Goal: Information Seeking & Learning: Learn about a topic

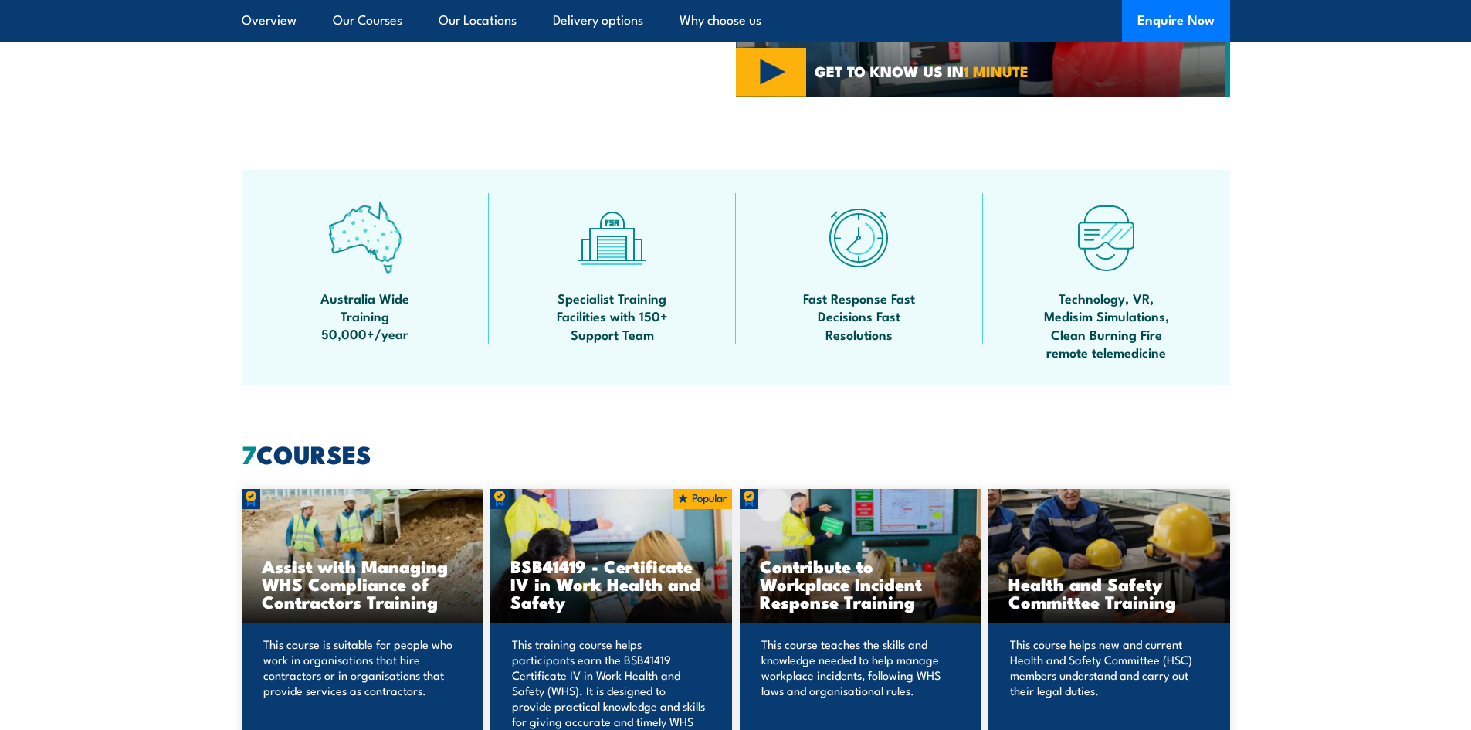
scroll to position [849, 0]
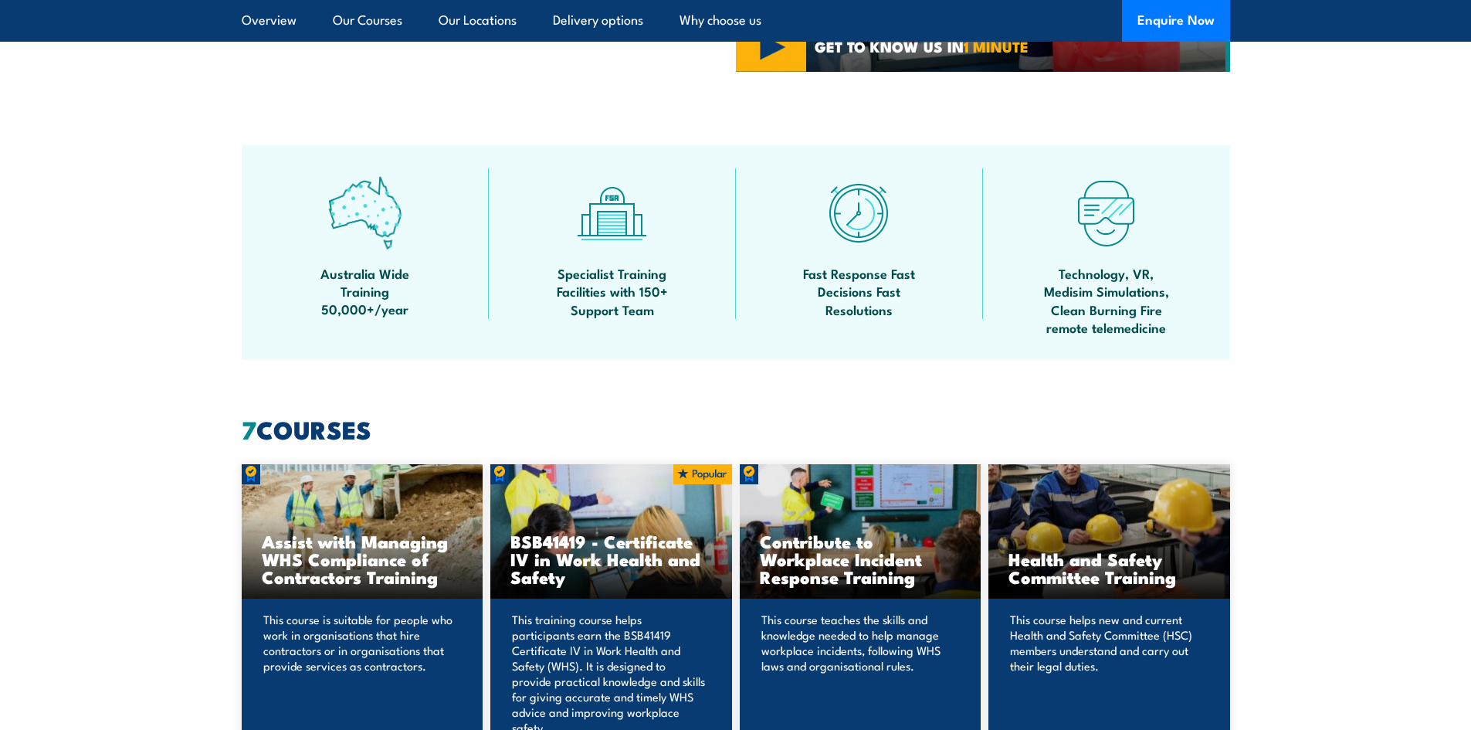
click at [556, 524] on div "BSB41419 - Certificate IV in Work Health and Safety" at bounding box center [611, 531] width 242 height 135
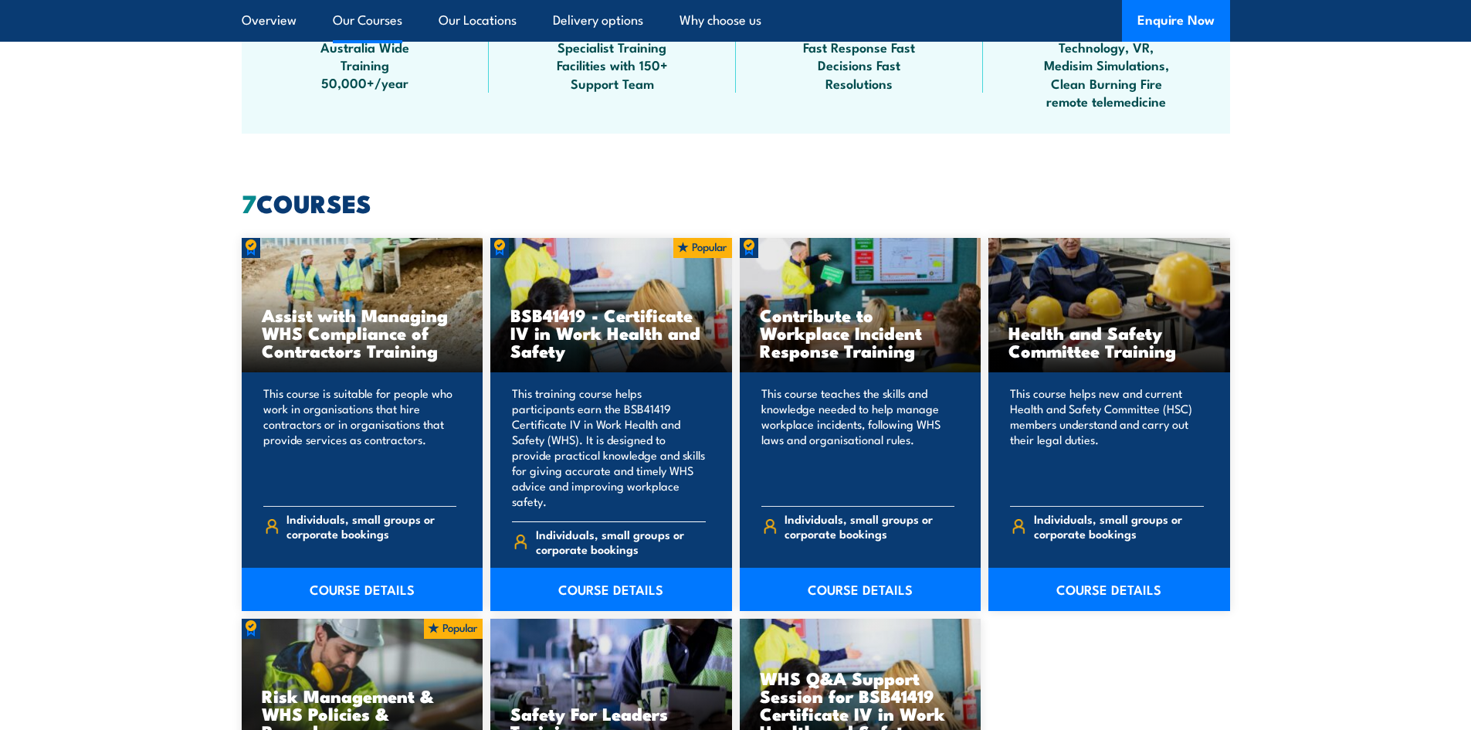
scroll to position [1081, 0]
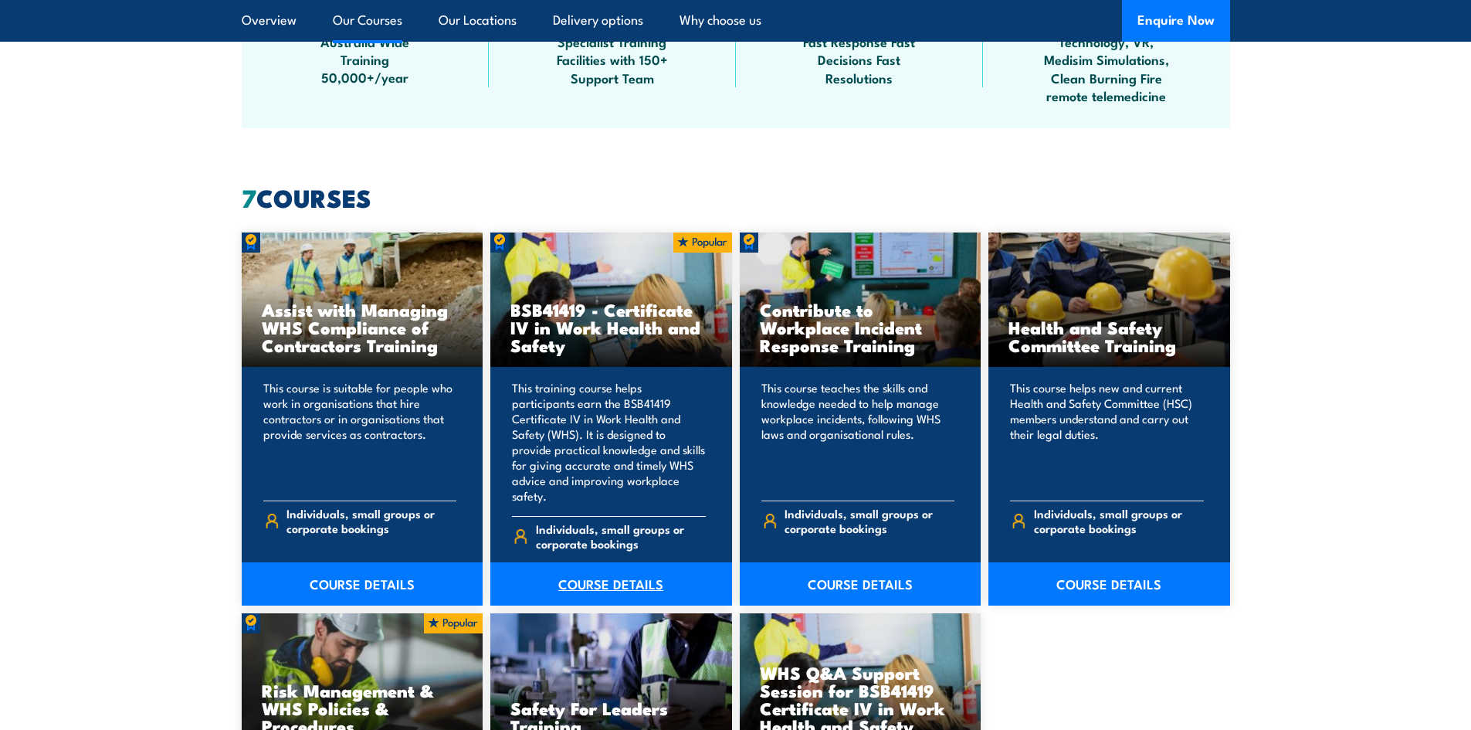
click at [597, 575] on link "COURSE DETAILS" at bounding box center [611, 583] width 242 height 43
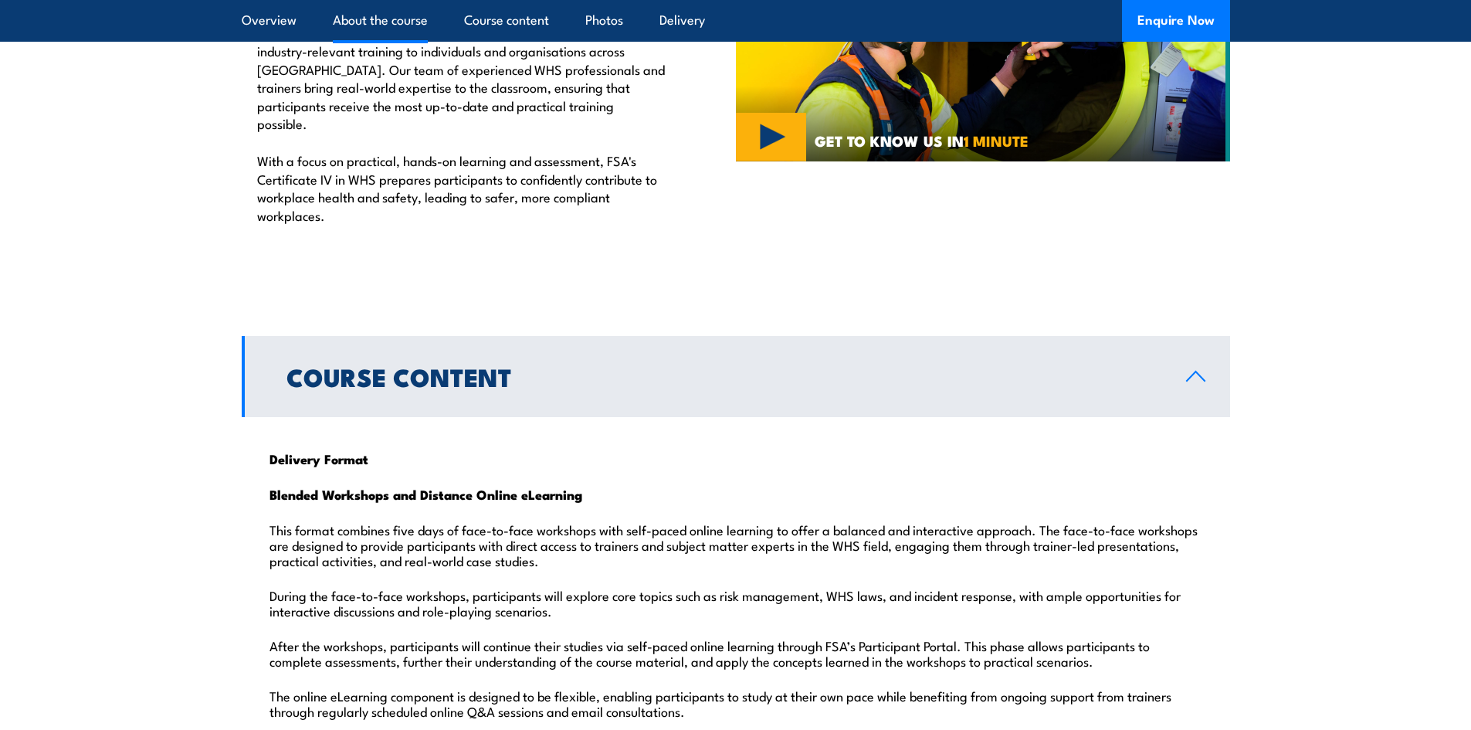
scroll to position [1313, 0]
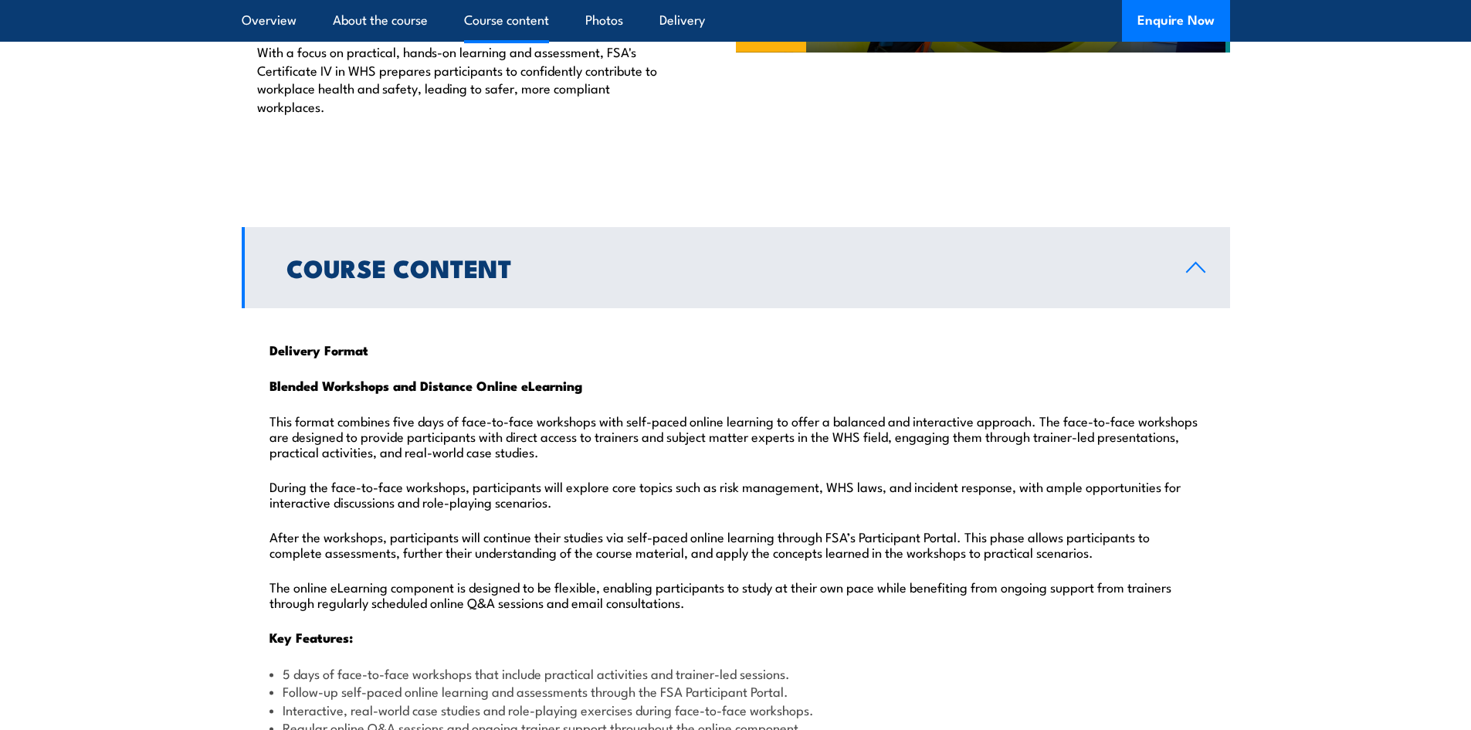
click at [512, 256] on h2 "Course Content" at bounding box center [723, 267] width 875 height 22
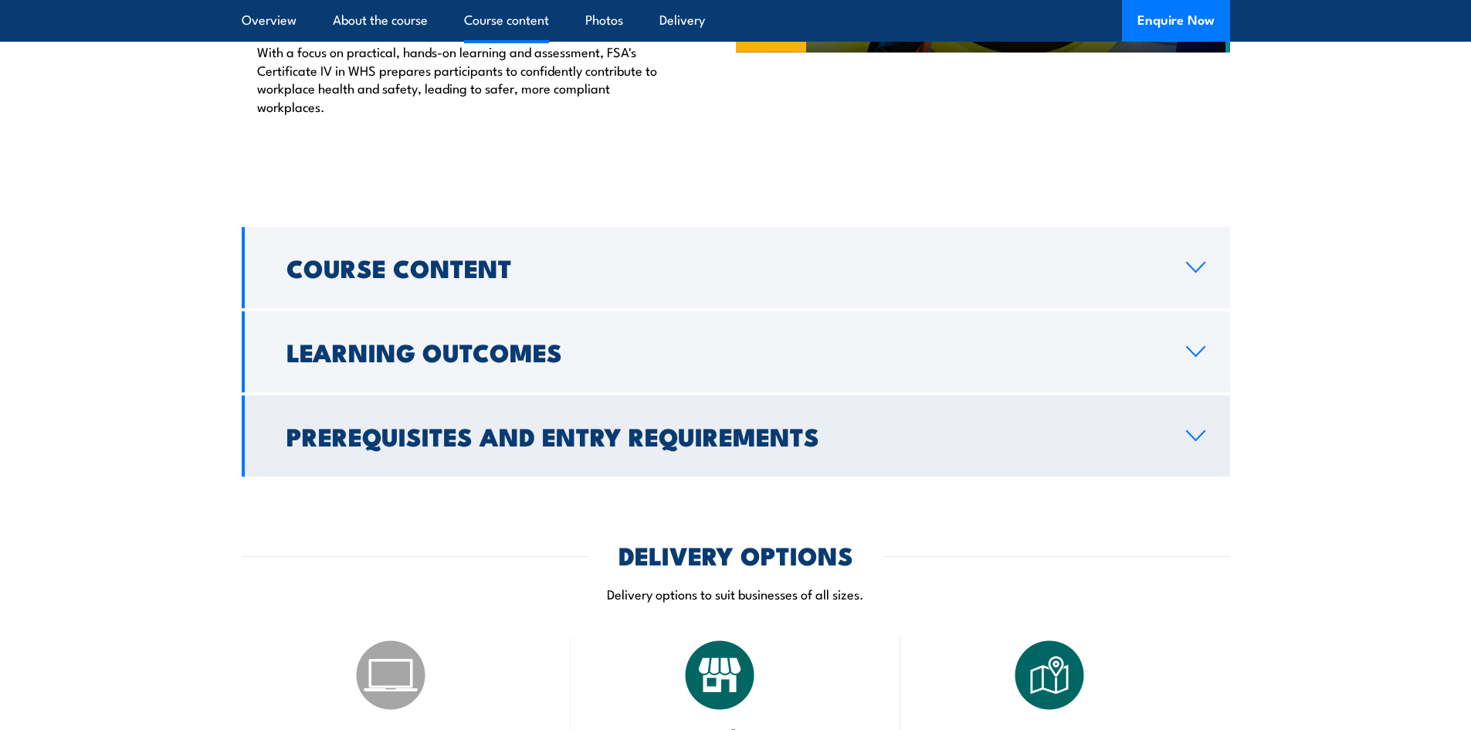
scroll to position [1390, 0]
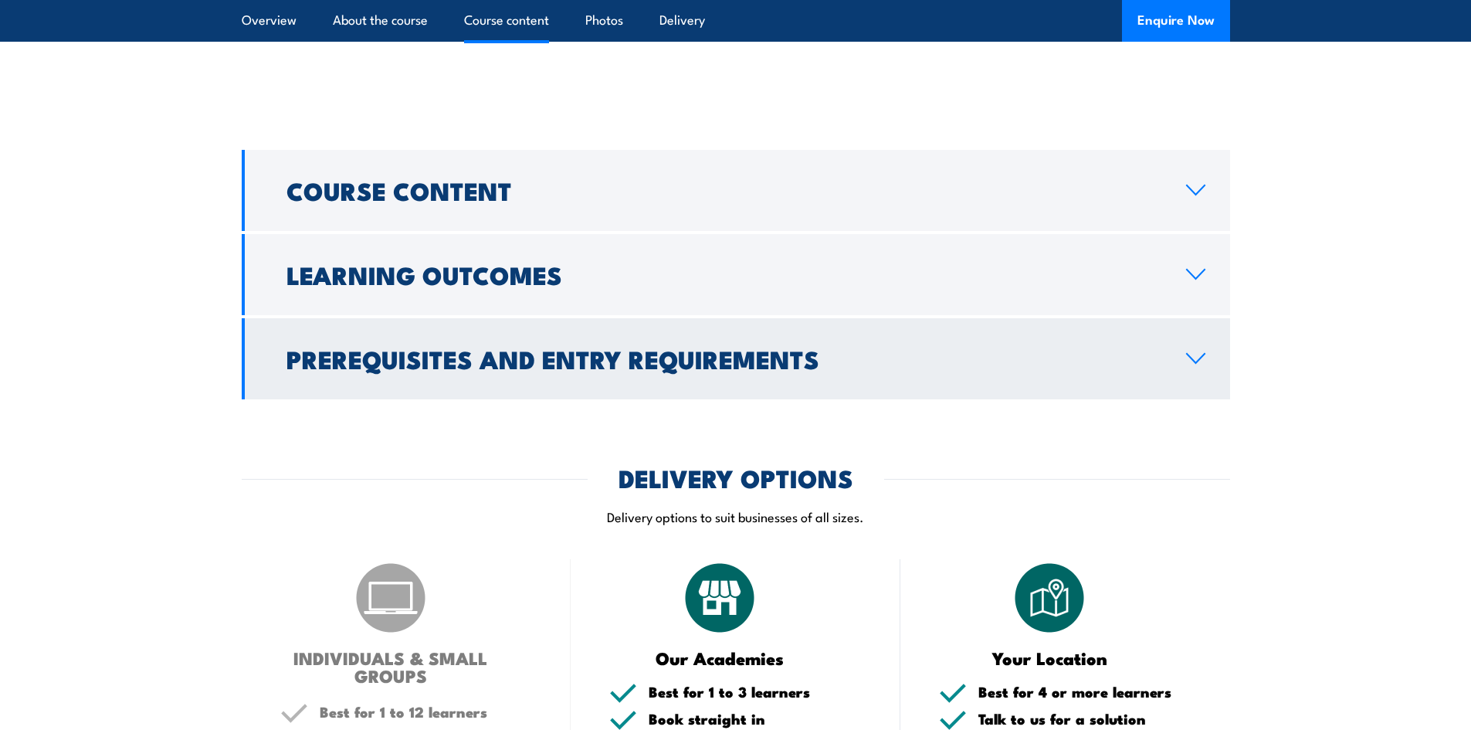
click at [771, 347] on h2 "Prerequisites and Entry Requirements" at bounding box center [723, 358] width 875 height 22
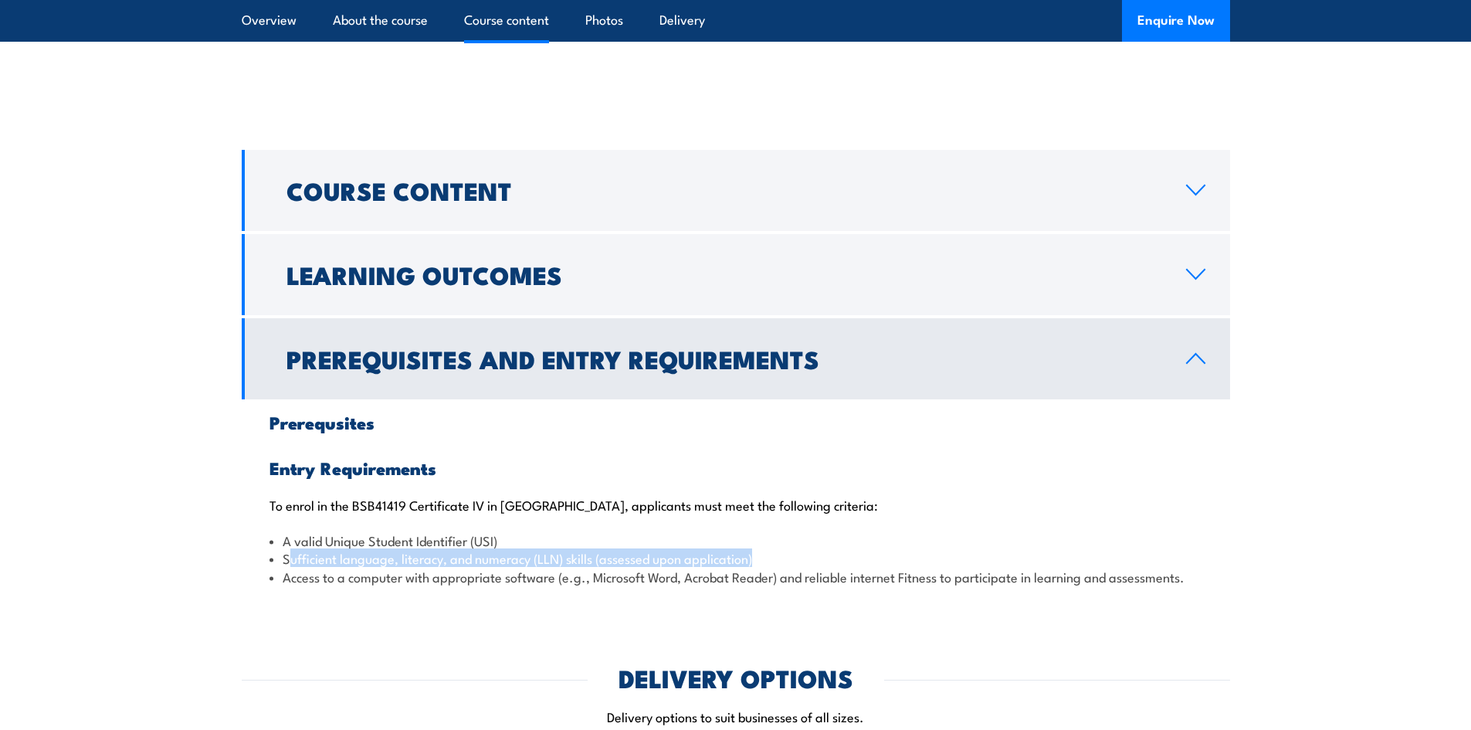
drag, startPoint x: 291, startPoint y: 522, endPoint x: 799, endPoint y: 527, distance: 508.1
click at [799, 549] on li "Sufficient language, literacy, and numeracy (LLN) skills (assessed upon applica…" at bounding box center [735, 558] width 933 height 18
click at [799, 568] on li "Access to a computer with appropriate software (e.g., Microsoft Word, Acrobat R…" at bounding box center [735, 577] width 933 height 18
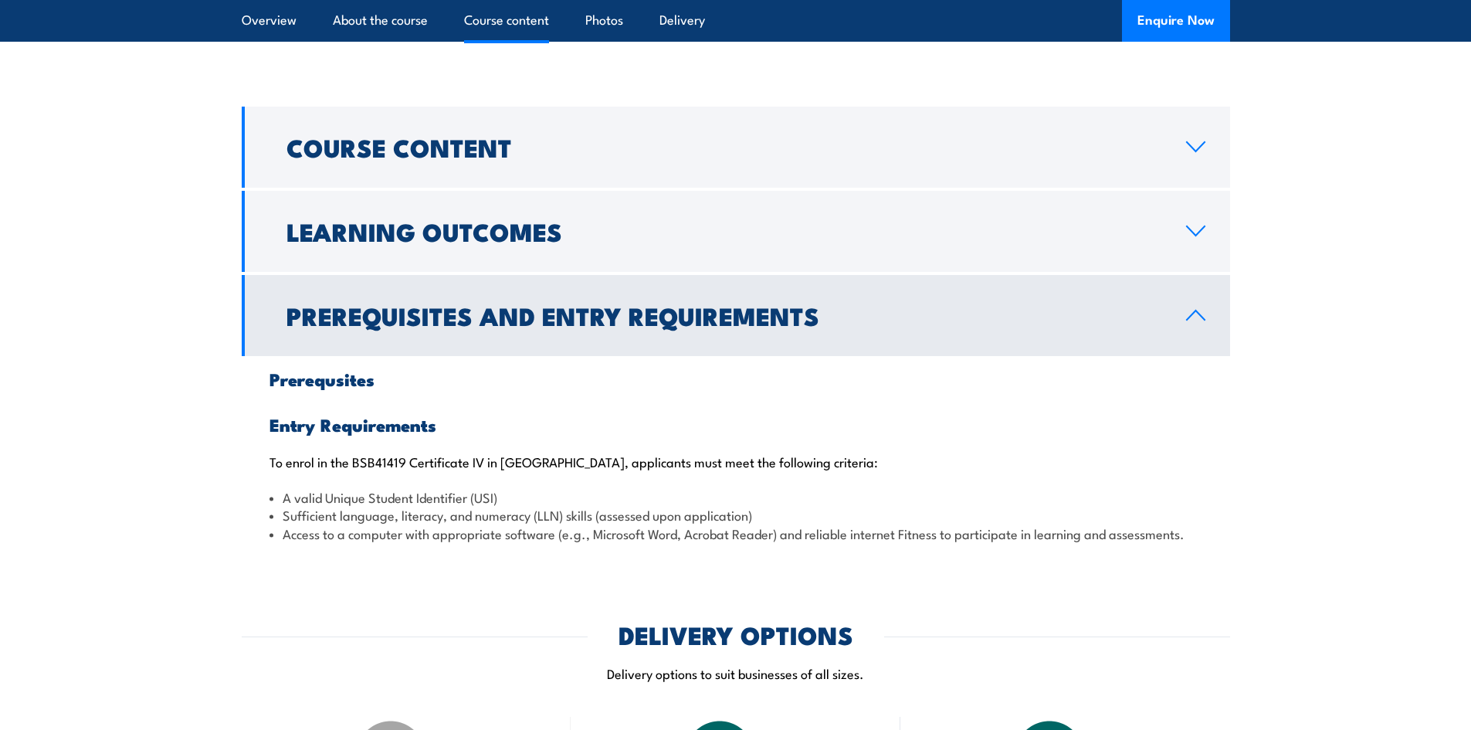
scroll to position [1467, 0]
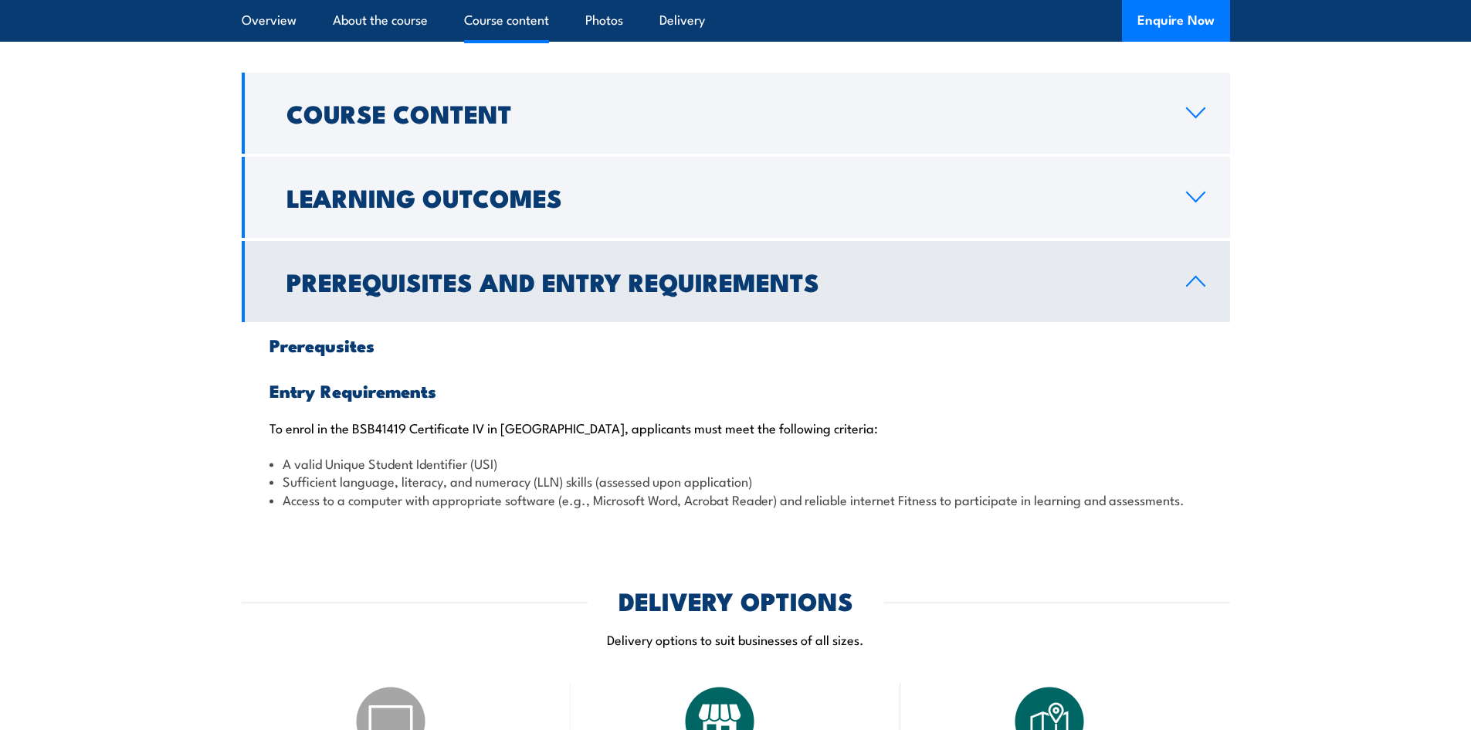
click at [641, 270] on h2 "Prerequisites and Entry Requirements" at bounding box center [723, 281] width 875 height 22
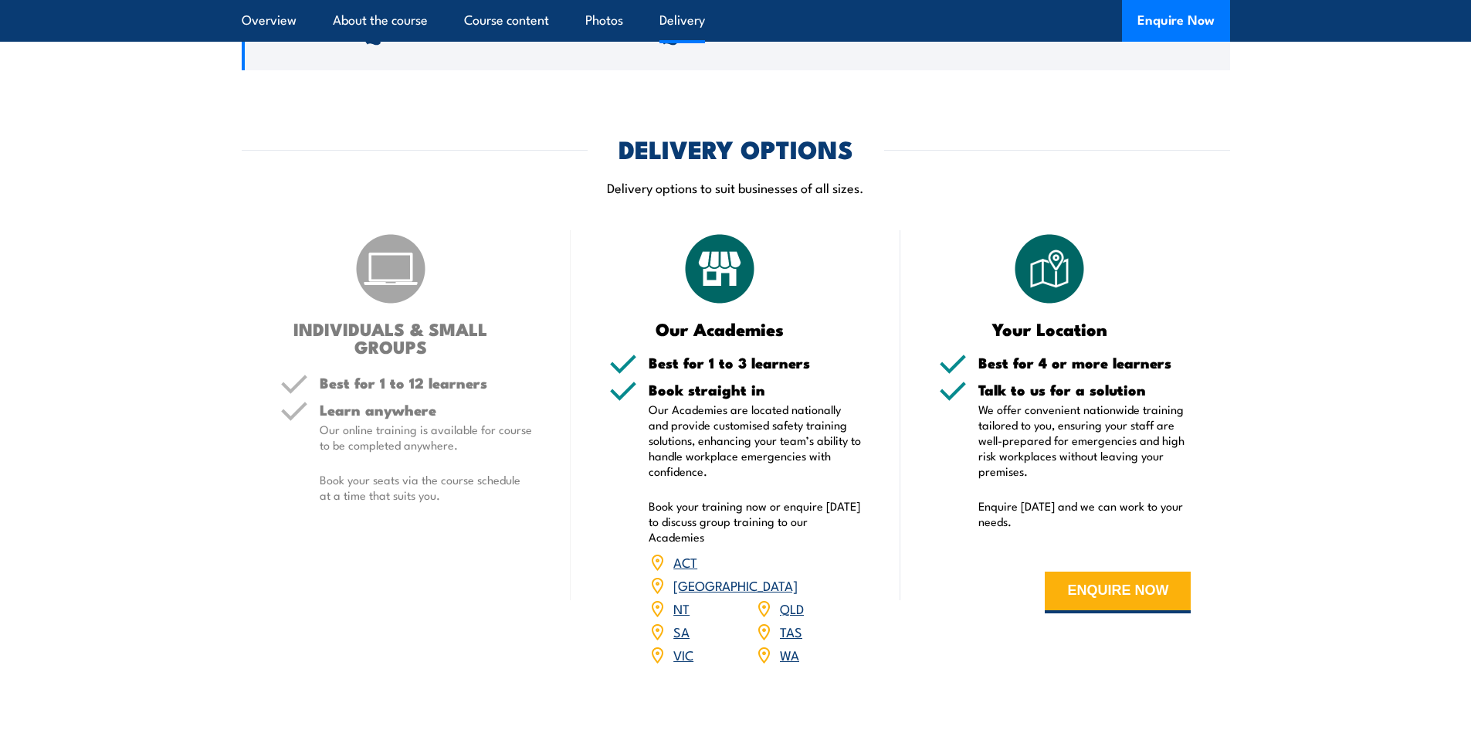
scroll to position [1776, 0]
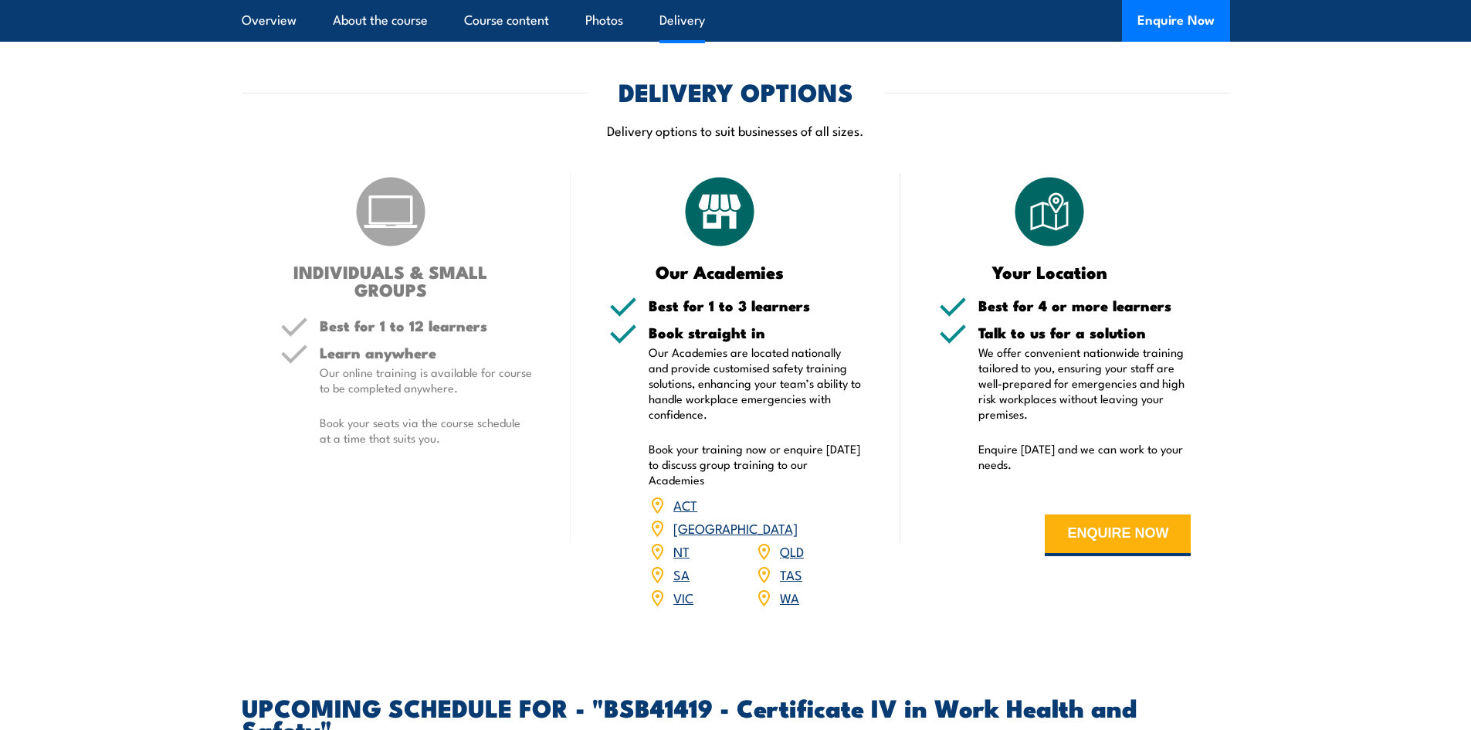
click at [336, 345] on h5 "Learn anywhere" at bounding box center [426, 352] width 213 height 15
click at [788, 518] on link "[GEOGRAPHIC_DATA]" at bounding box center [735, 527] width 124 height 19
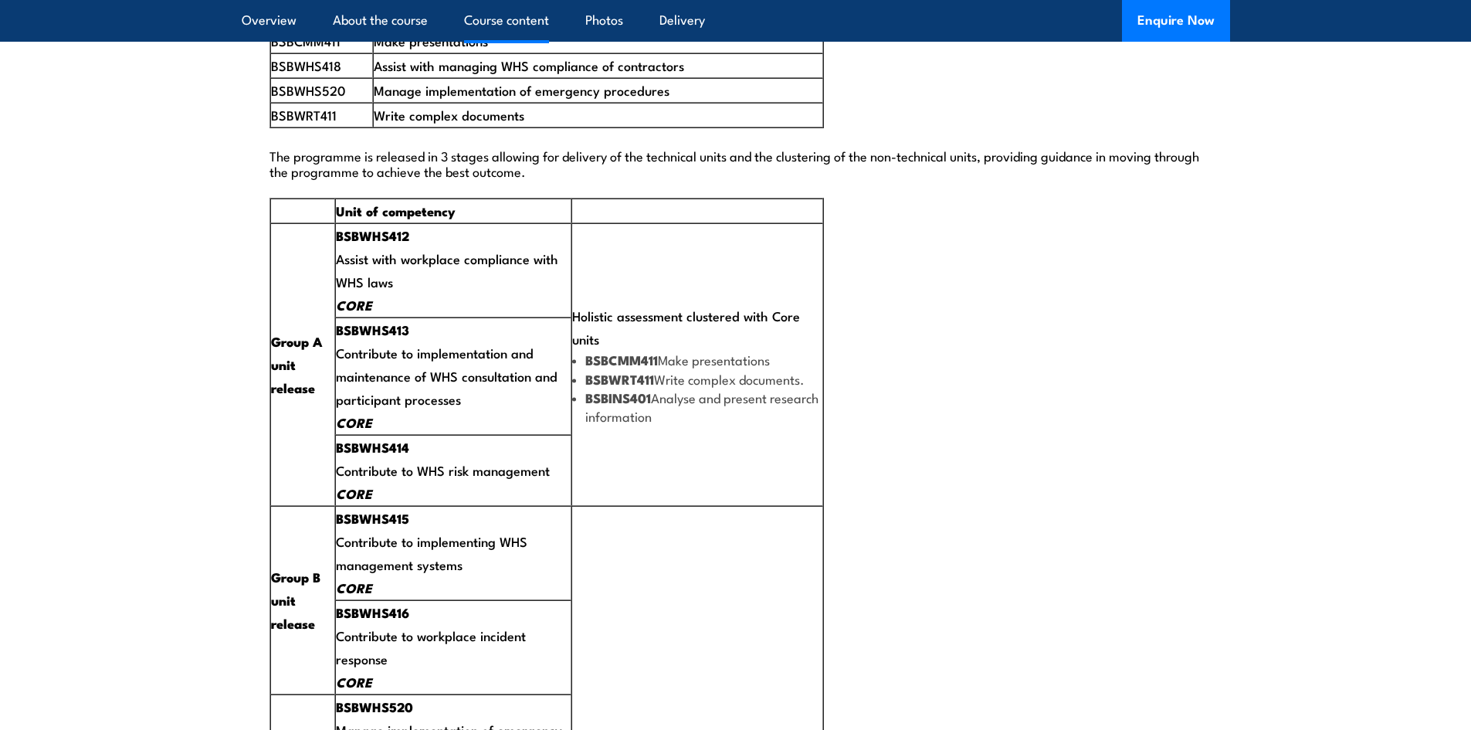
scroll to position [2877, 0]
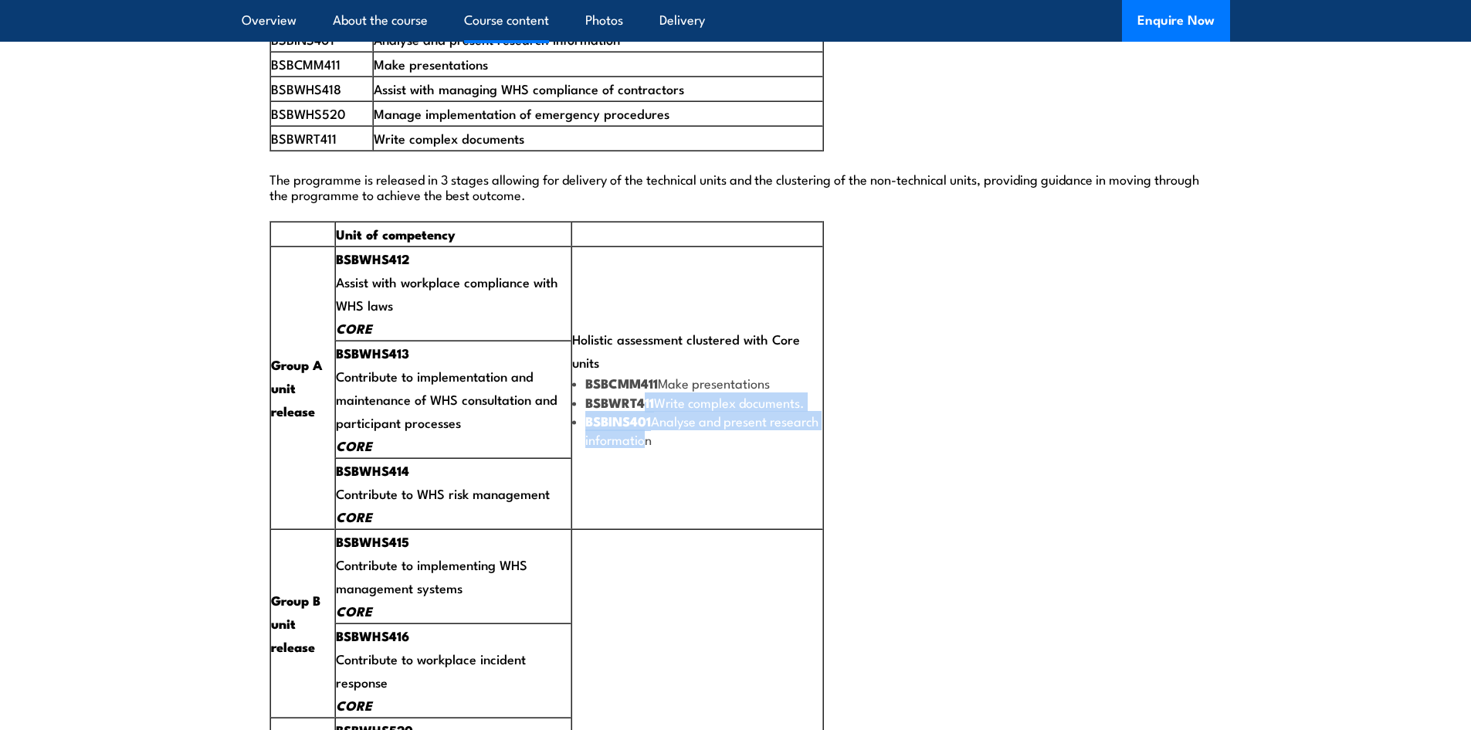
drag, startPoint x: 655, startPoint y: 370, endPoint x: 696, endPoint y: 405, distance: 54.3
click at [696, 405] on ul "BSBCMM411 Make presentations BSBWRT411 Write complex documents. BSBINS401 Analy…" at bounding box center [696, 411] width 249 height 75
click at [695, 427] on td "Holistic assessment clustered with Core units BSBCMM411 Make presentations BSBW…" at bounding box center [696, 387] width 251 height 283
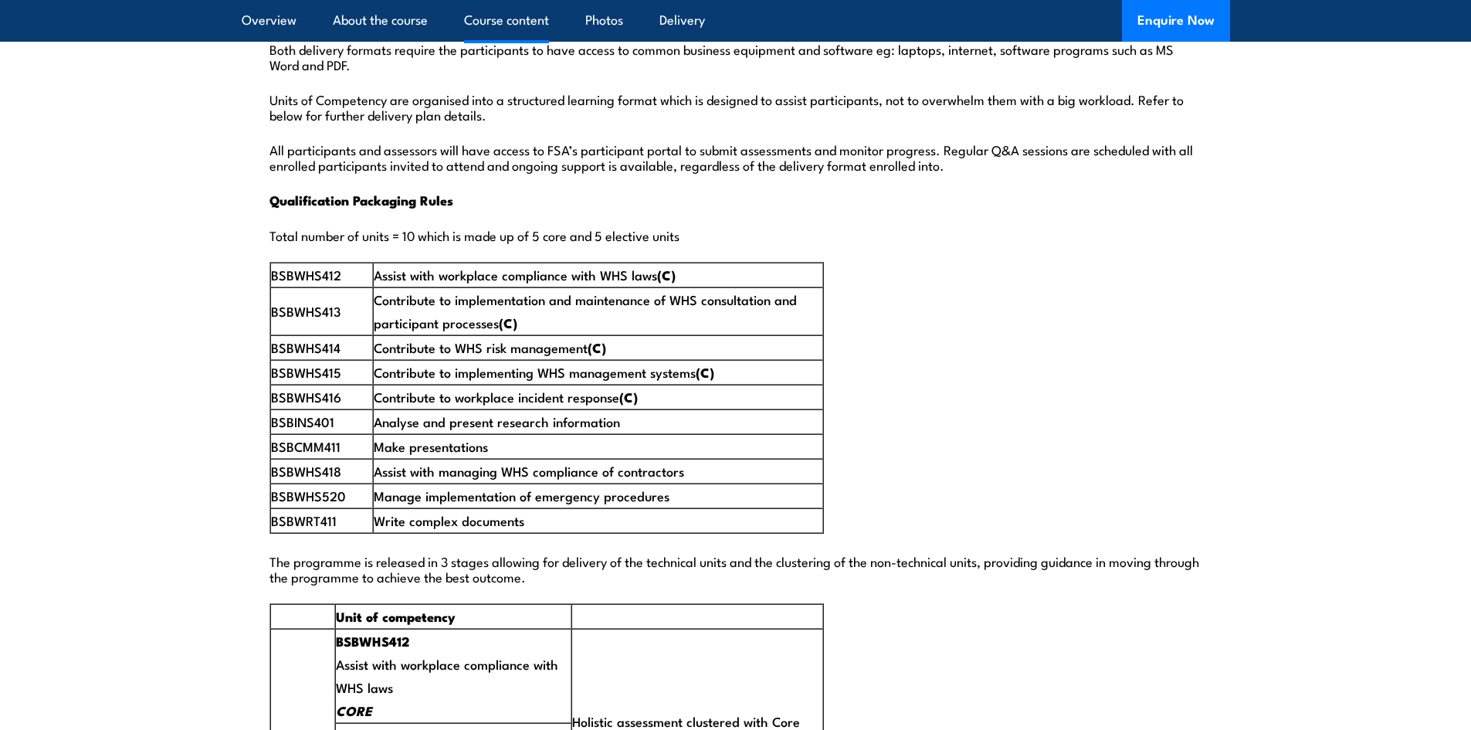
scroll to position [2491, 0]
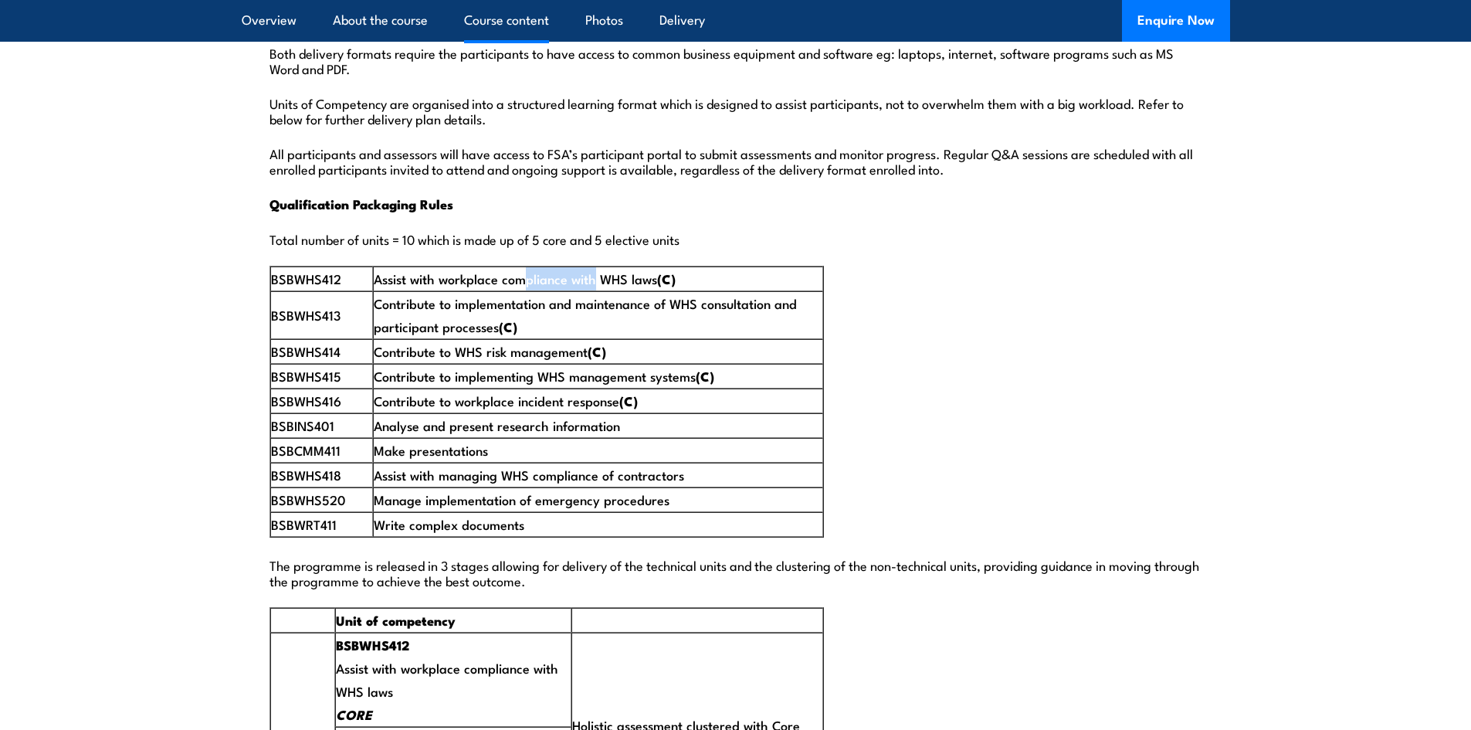
drag, startPoint x: 522, startPoint y: 246, endPoint x: 596, endPoint y: 252, distance: 74.3
click at [596, 266] on td "Assist with workplace compliance with WHS laws (C)" at bounding box center [597, 278] width 449 height 25
click at [582, 291] on td "Contribute to implementation and maintenance of WHS consultation and participan…" at bounding box center [597, 315] width 449 height 48
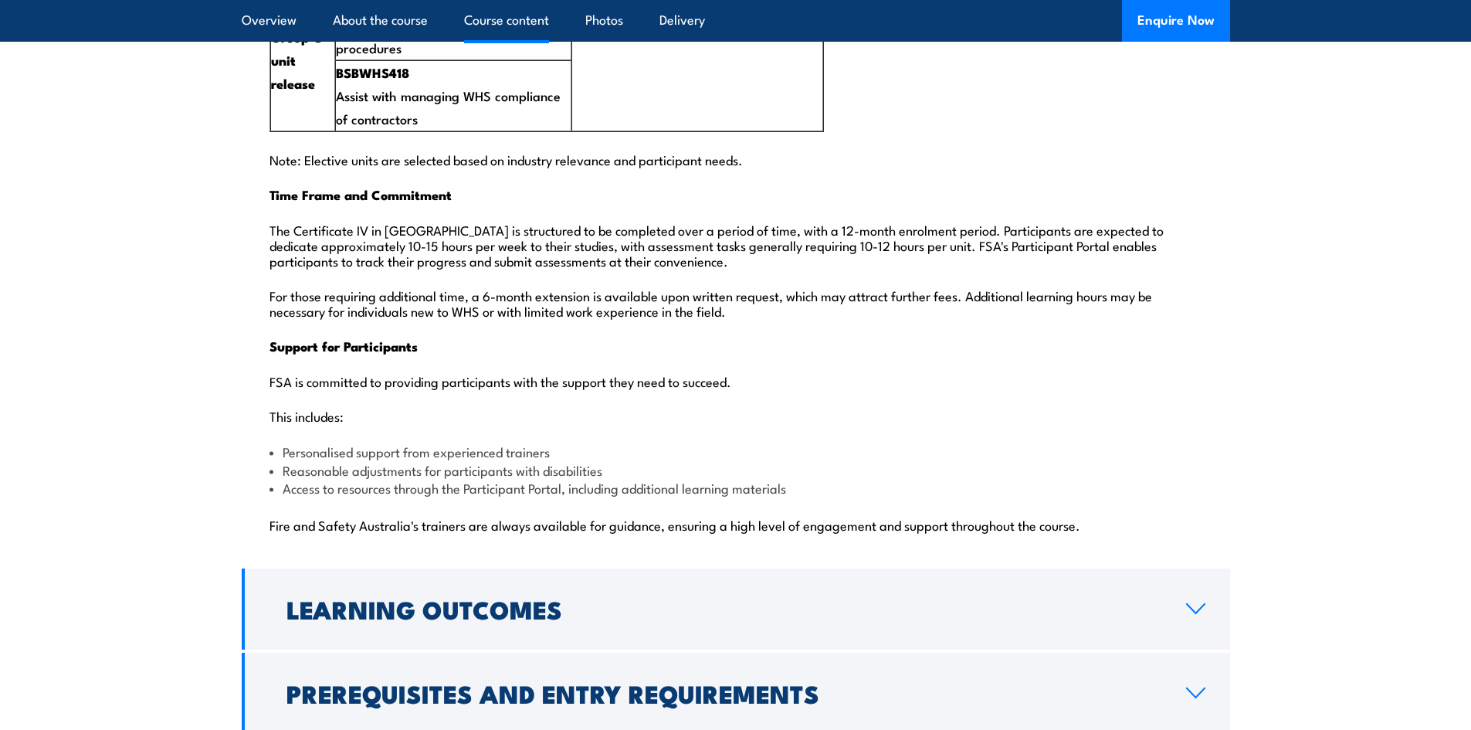
scroll to position [3649, 0]
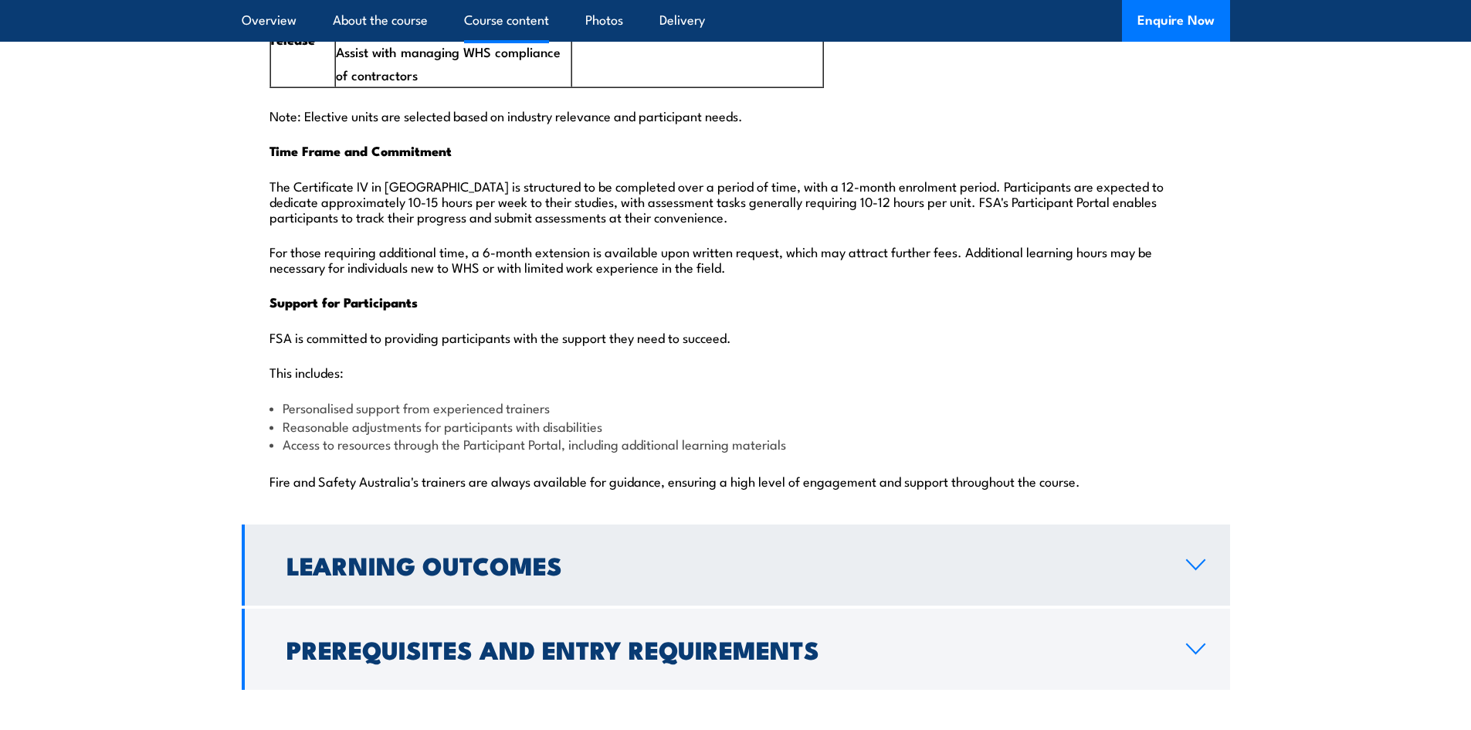
click at [534, 554] on h2 "Learning Outcomes" at bounding box center [723, 565] width 875 height 22
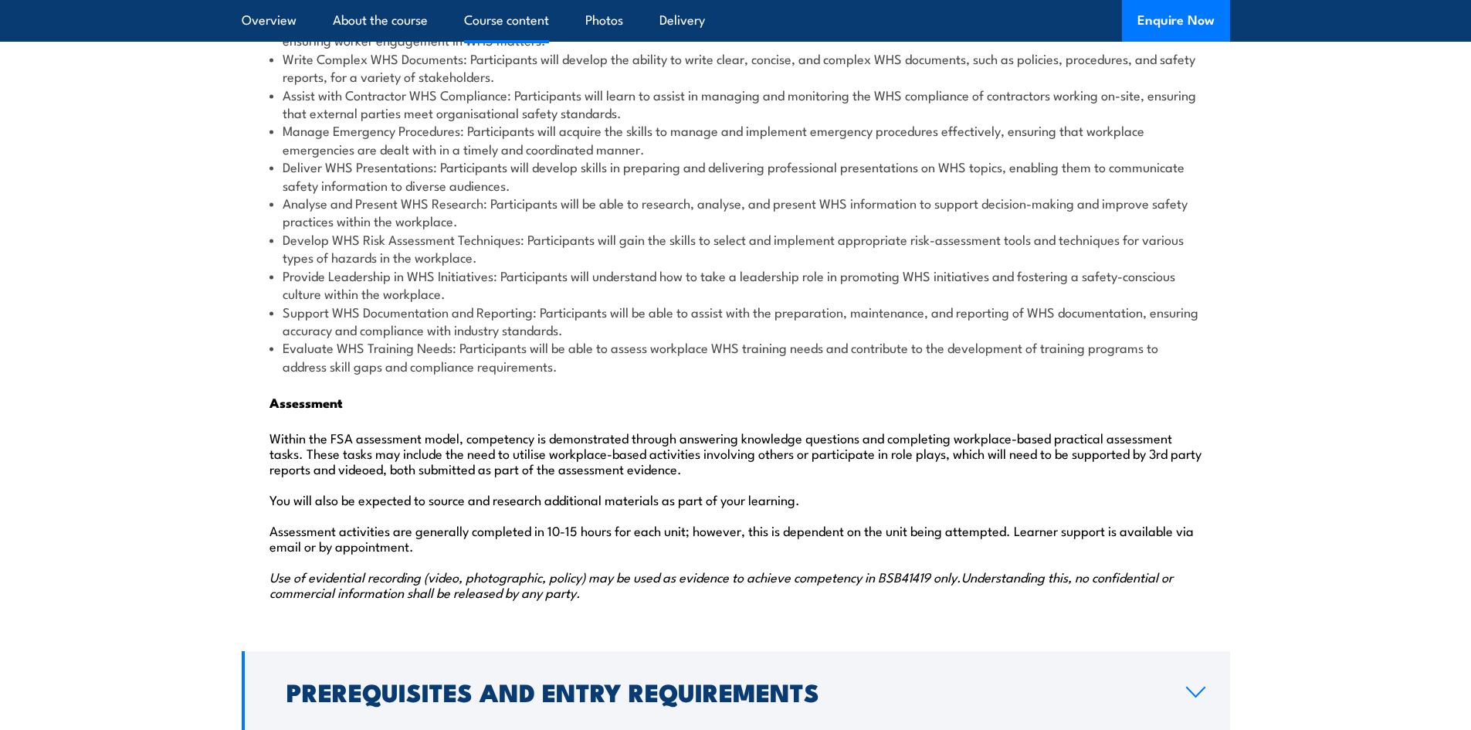
scroll to position [1967, 0]
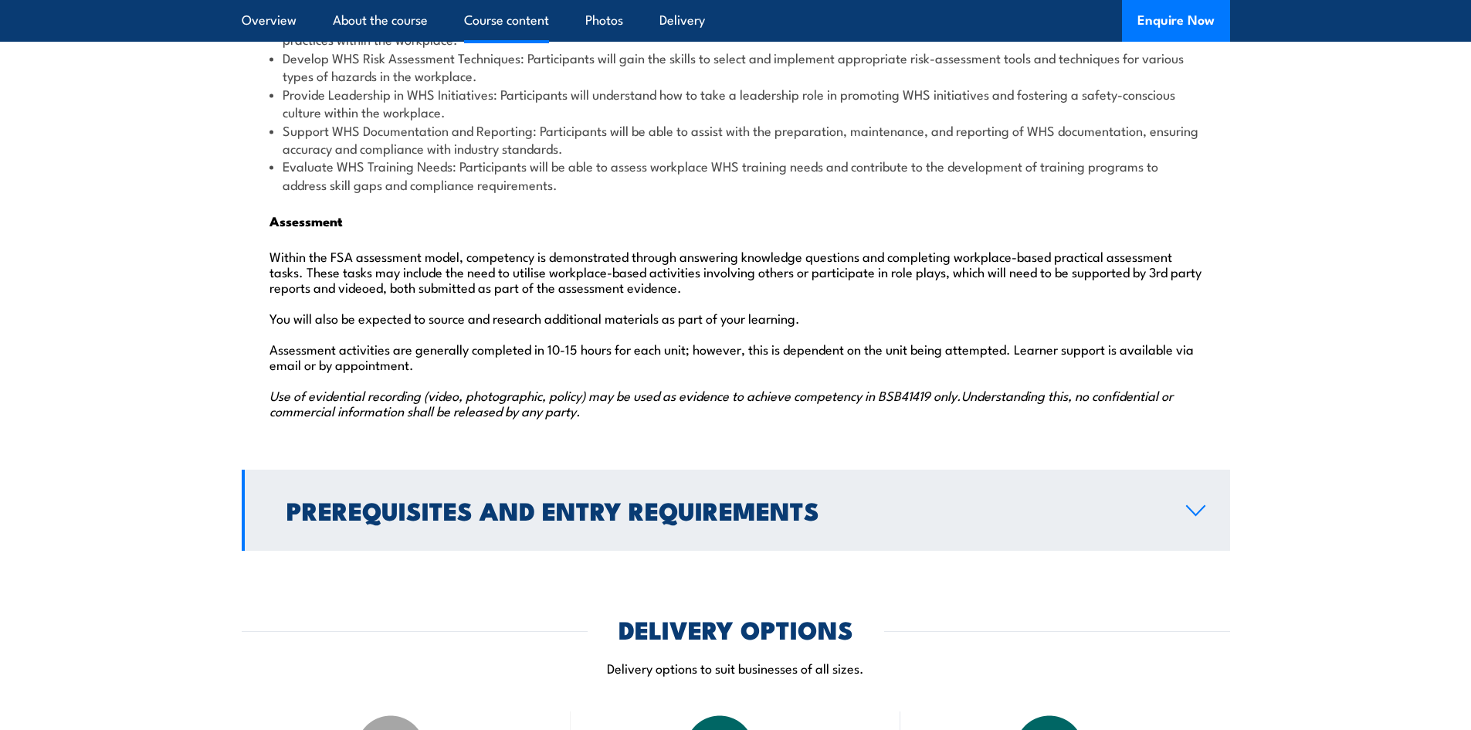
click at [491, 498] on link "Prerequisites and Entry Requirements" at bounding box center [736, 509] width 988 height 81
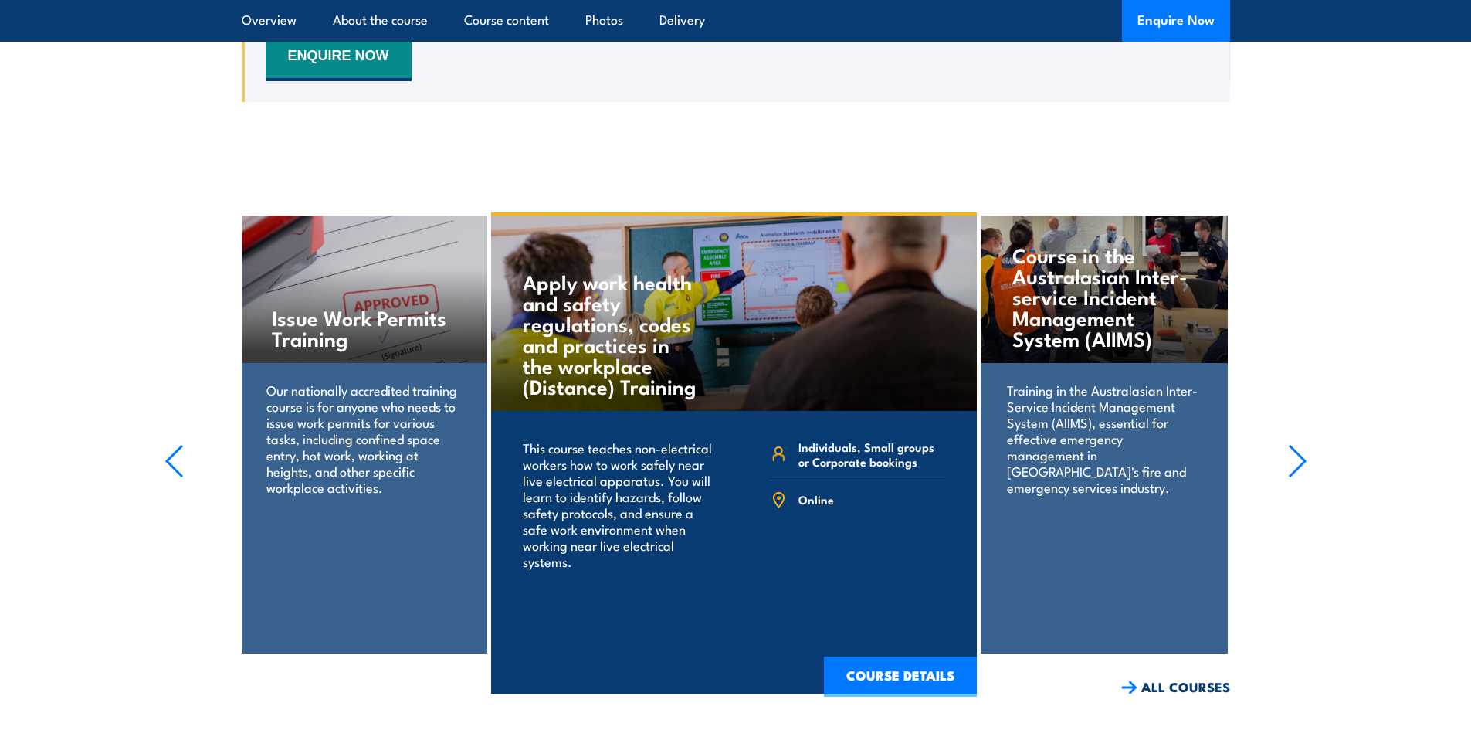
scroll to position [2513, 0]
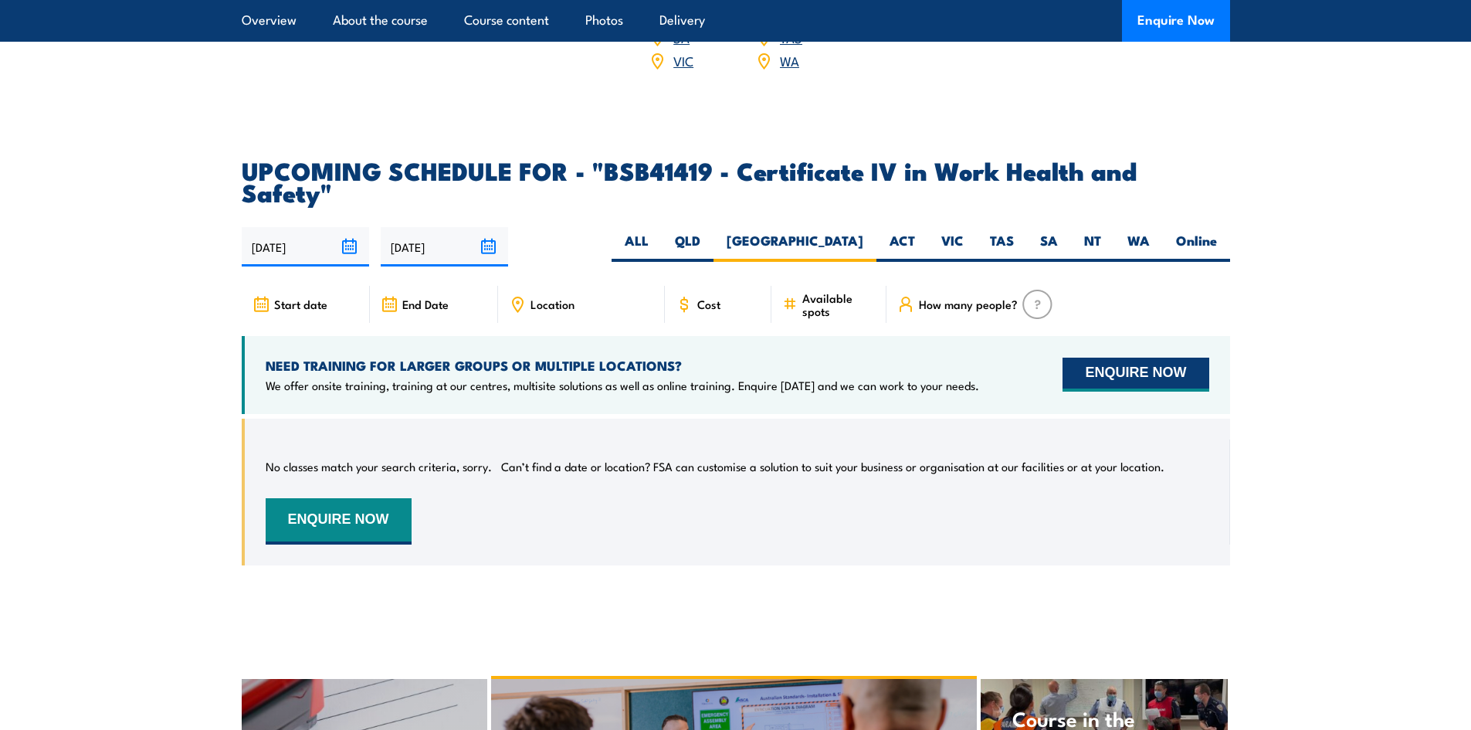
click at [1093, 357] on button "ENQUIRE NOW" at bounding box center [1135, 374] width 146 height 34
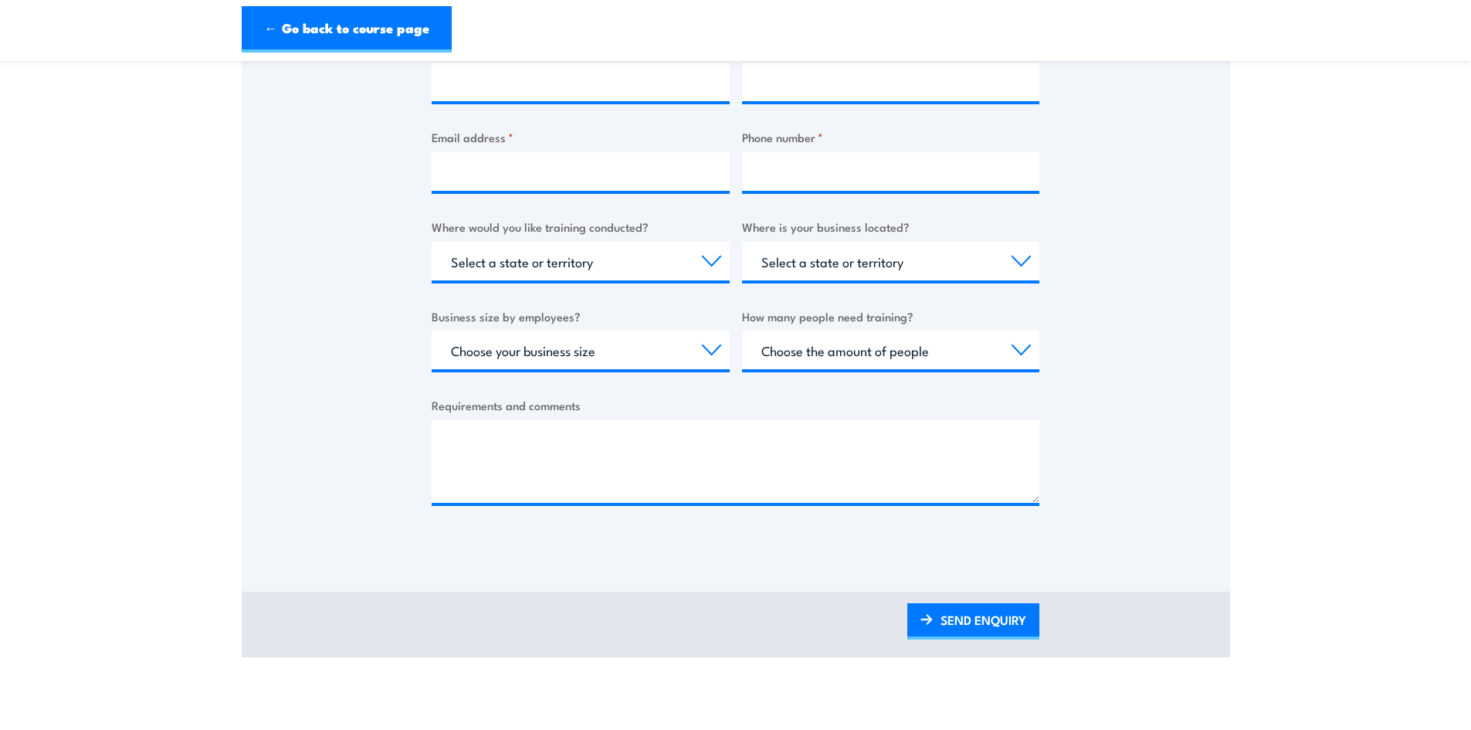
scroll to position [463, 0]
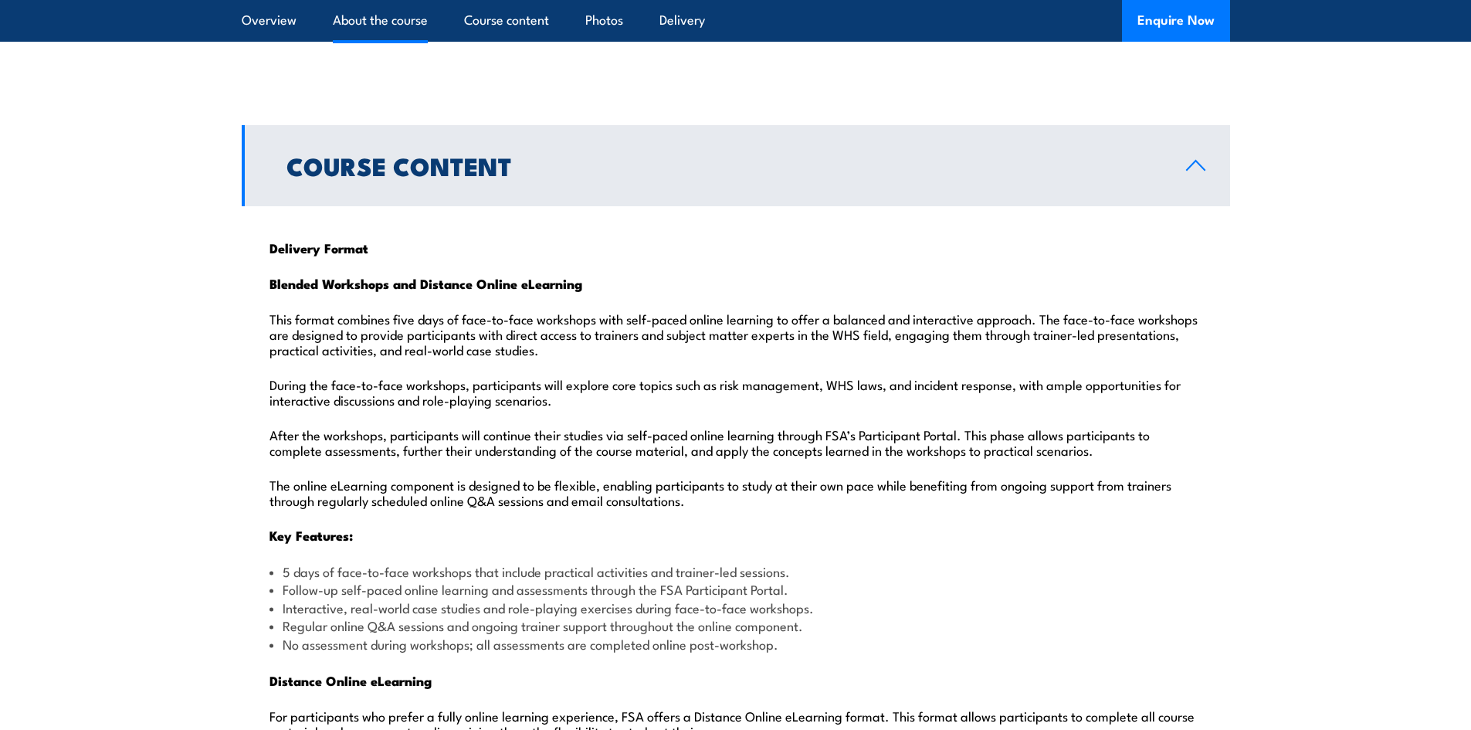
scroll to position [1144, 0]
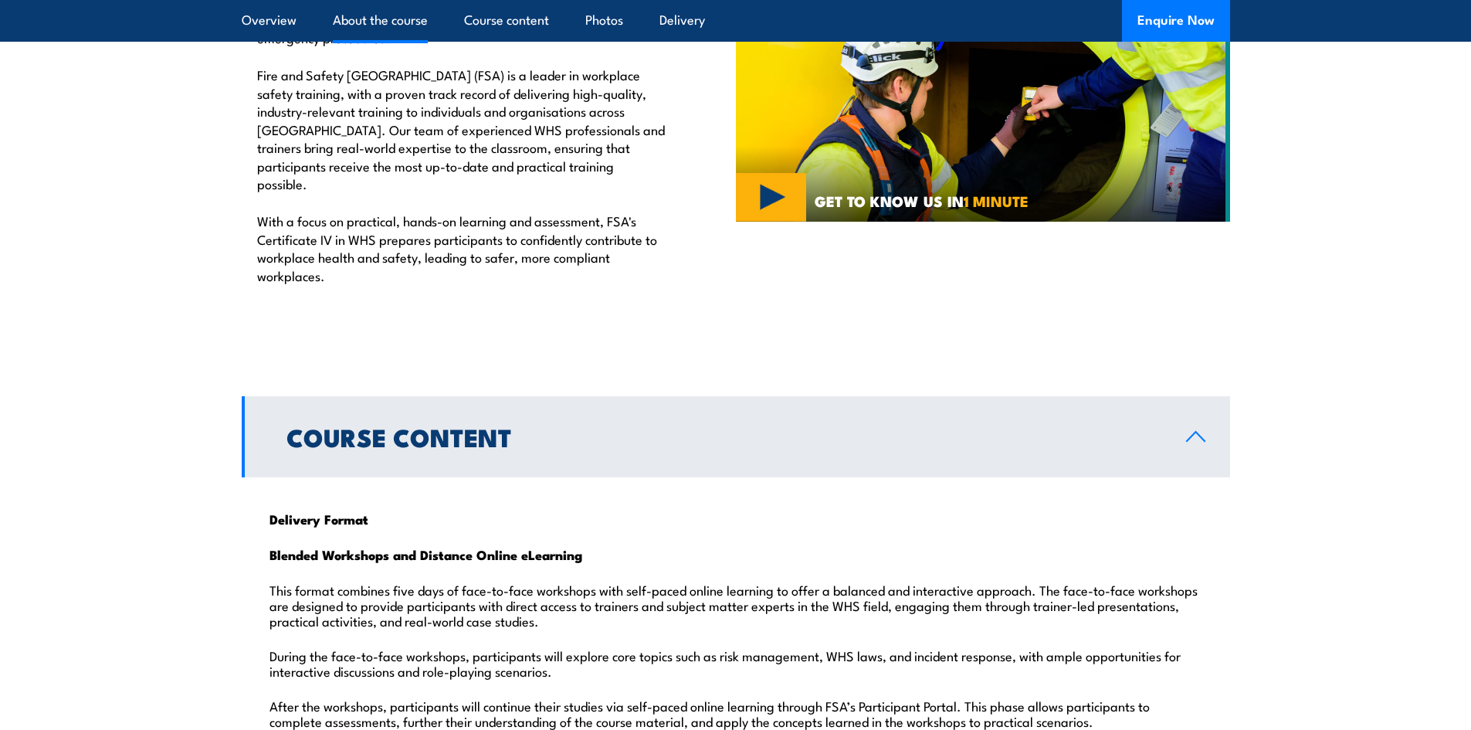
click at [606, 425] on h2 "Course Content" at bounding box center [723, 436] width 875 height 22
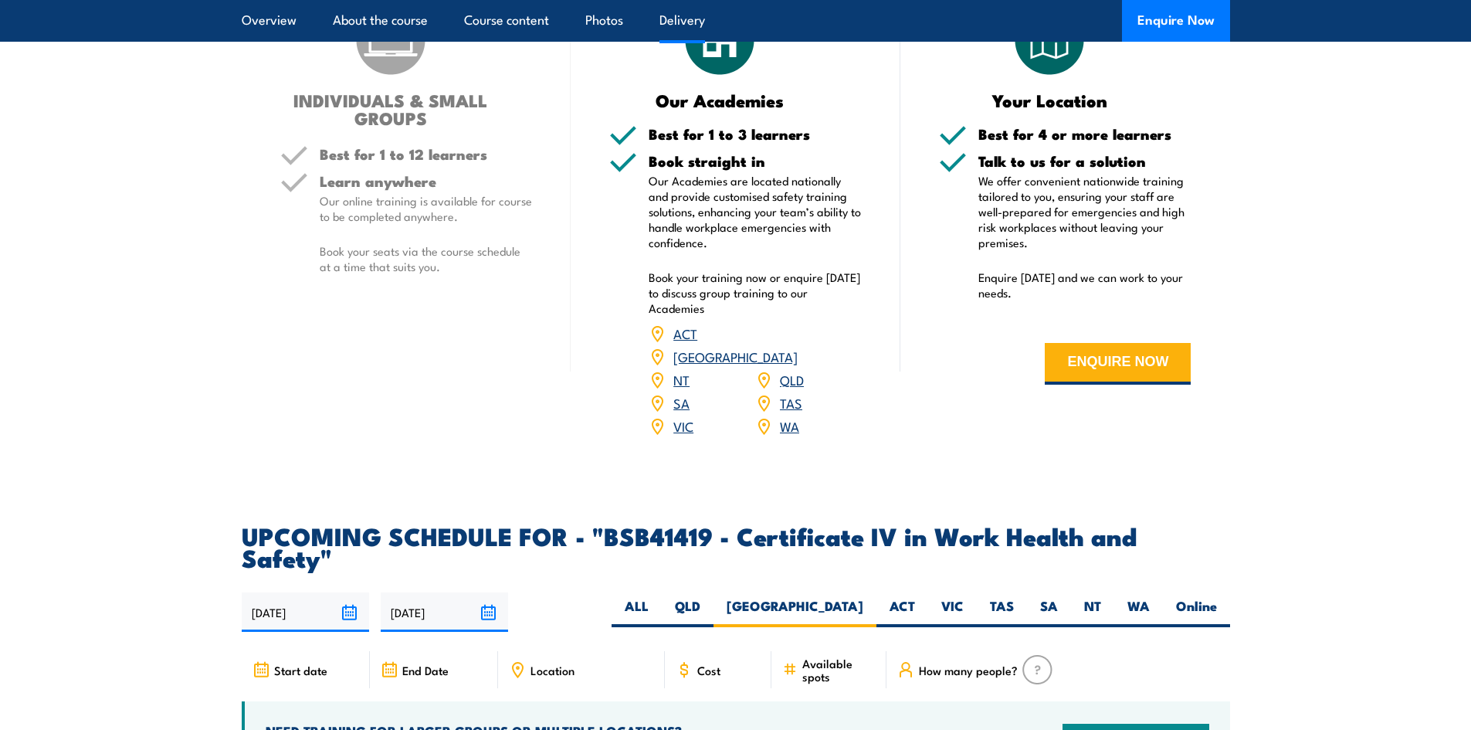
scroll to position [2008, 0]
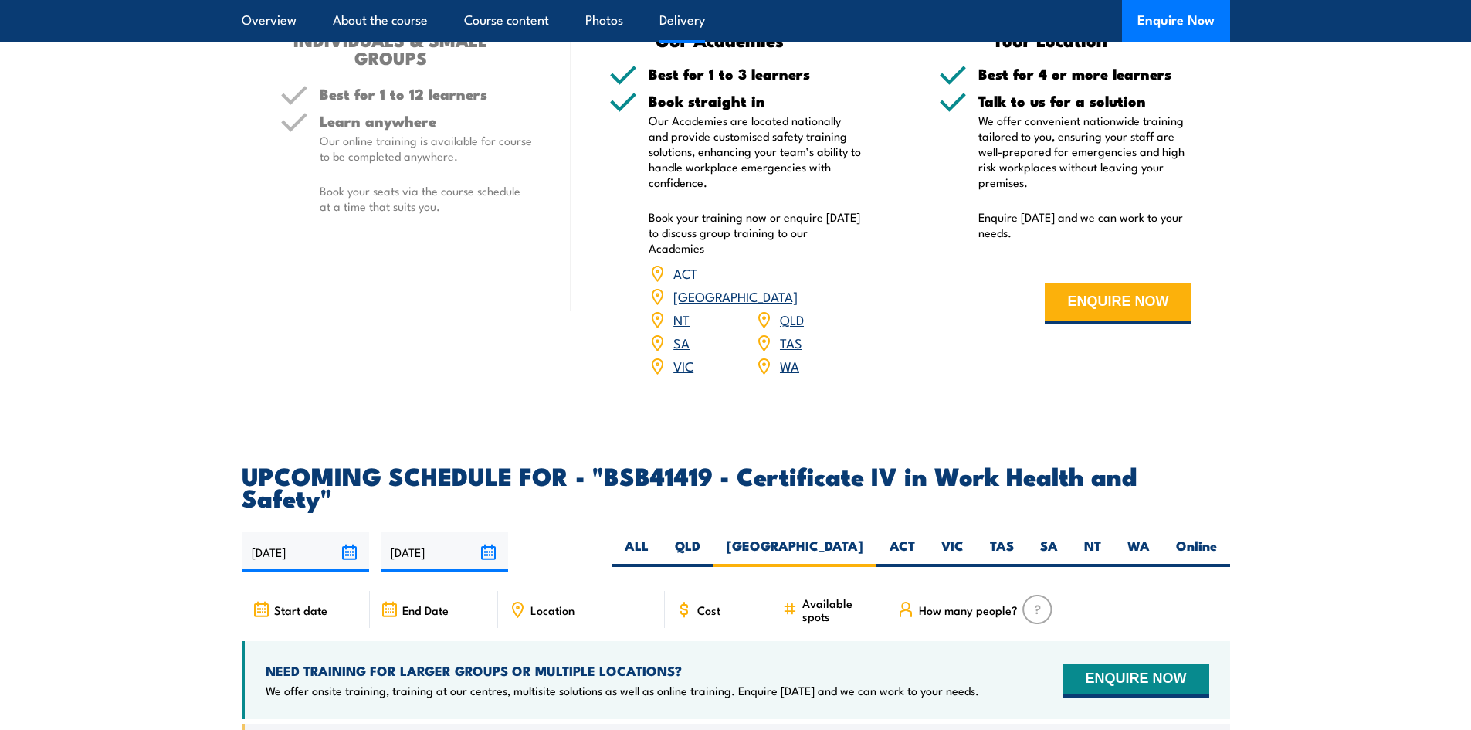
click at [550, 591] on div "Location" at bounding box center [581, 609] width 167 height 37
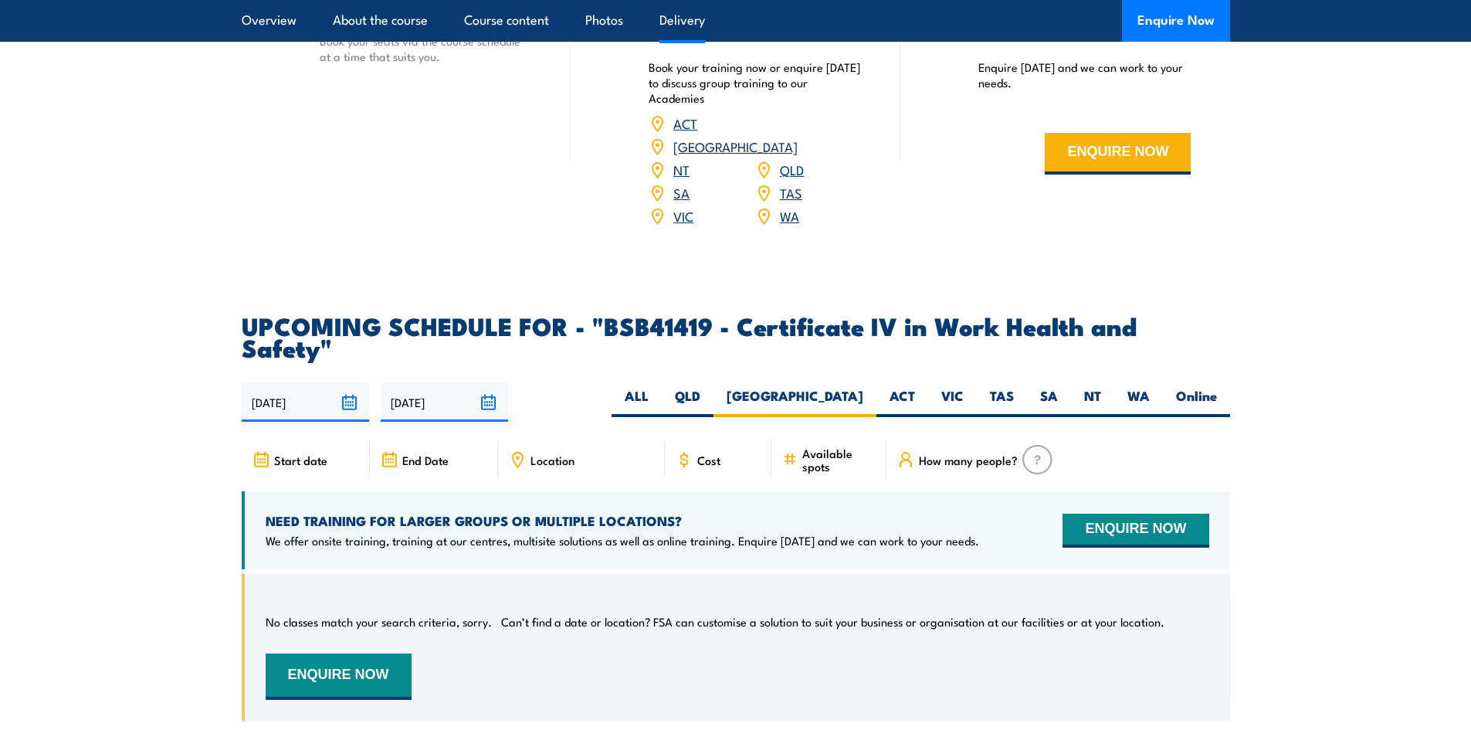
scroll to position [2162, 0]
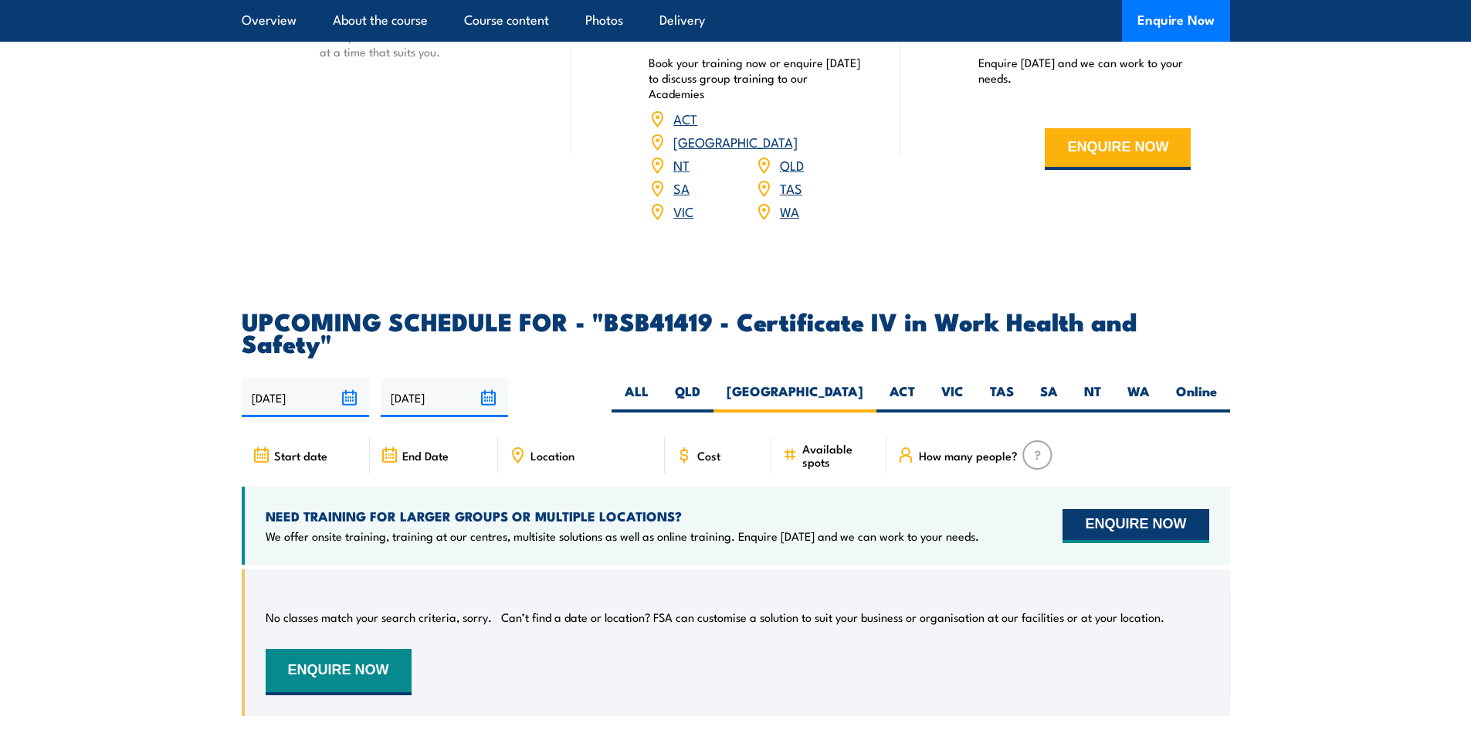
click at [1116, 509] on button "ENQUIRE NOW" at bounding box center [1135, 526] width 146 height 34
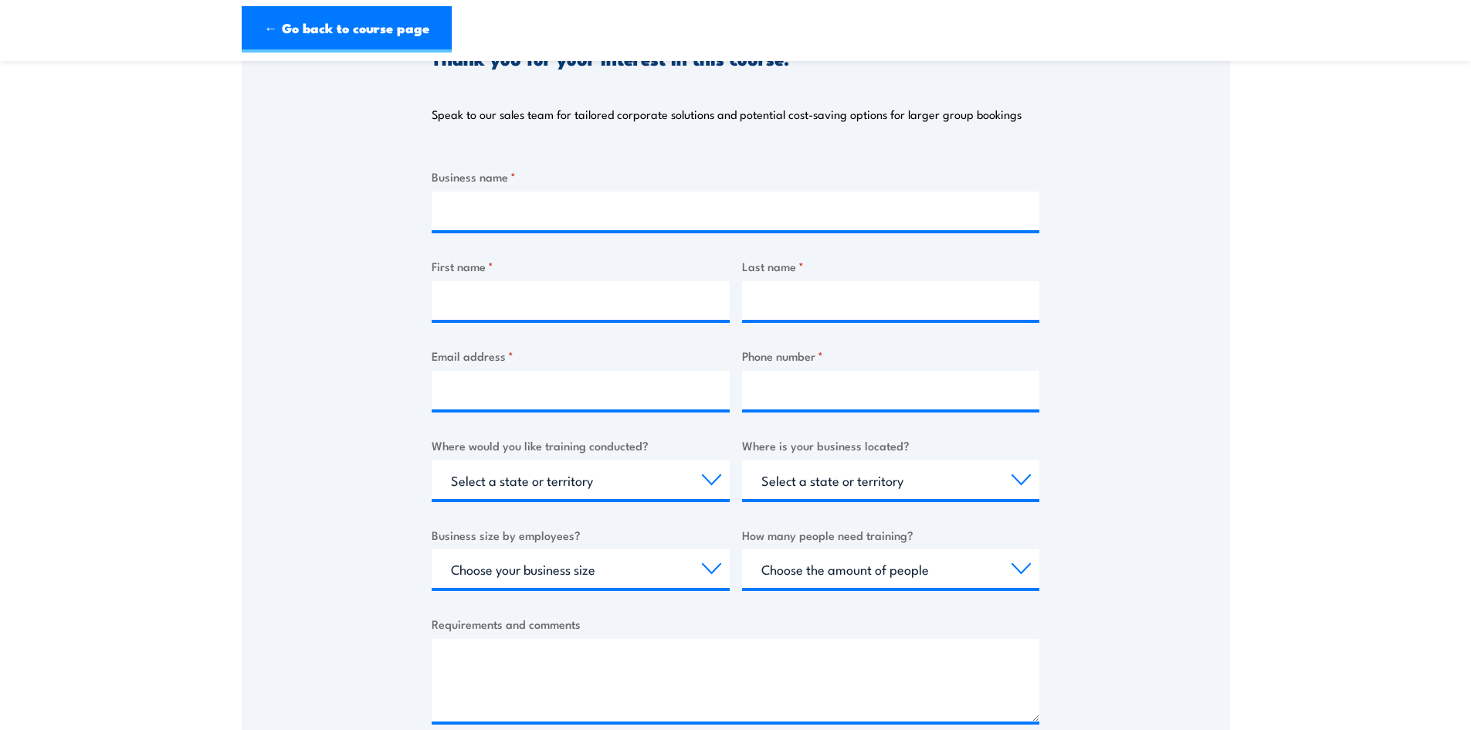
scroll to position [309, 0]
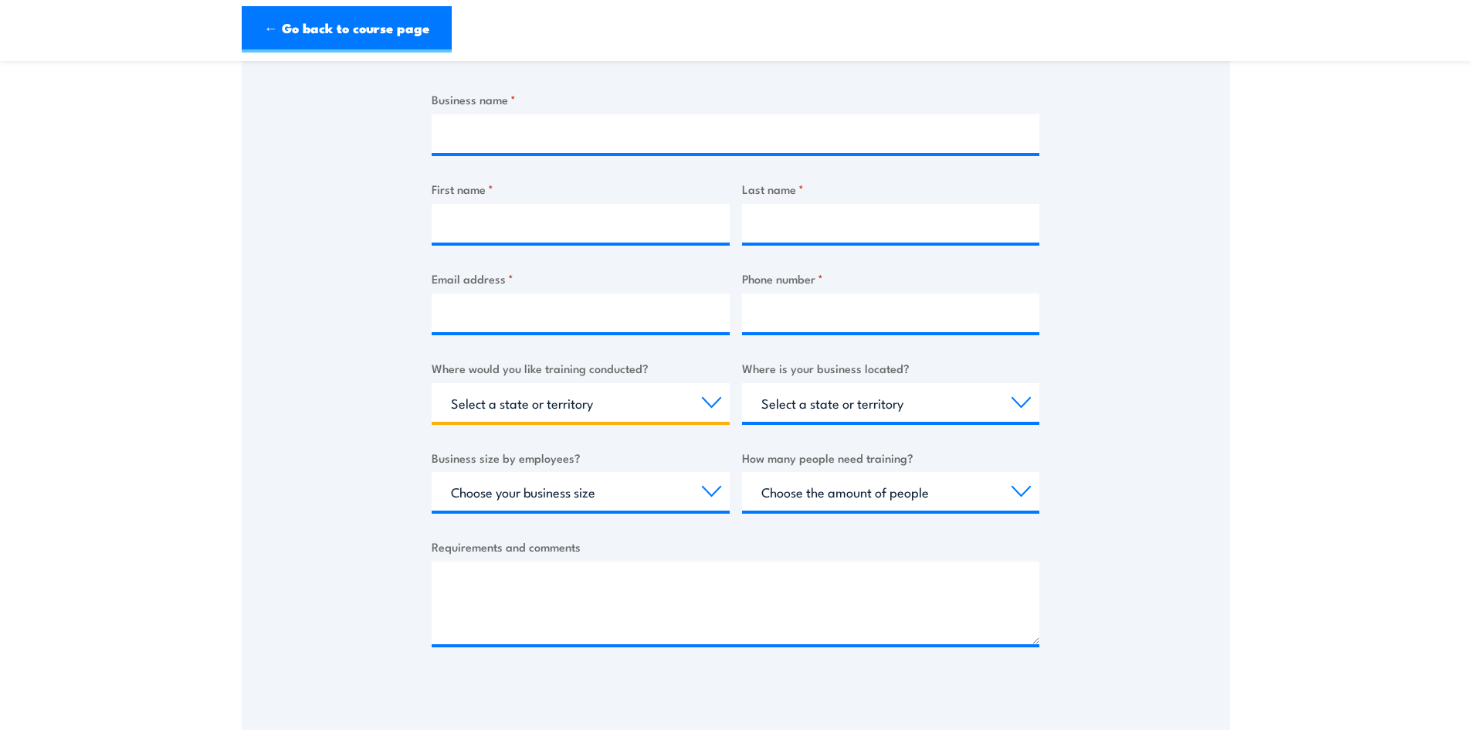
click at [477, 406] on select "Select a state or territory Nationally - multiple locations [GEOGRAPHIC_DATA] […" at bounding box center [581, 402] width 298 height 39
select select "[GEOGRAPHIC_DATA]"
click at [432, 383] on select "Select a state or territory Nationally - multiple locations [GEOGRAPHIC_DATA] […" at bounding box center [581, 402] width 298 height 39
click at [788, 422] on div "Select a state or territory [GEOGRAPHIC_DATA] [GEOGRAPHIC_DATA] [GEOGRAPHIC_DAT…" at bounding box center [891, 402] width 298 height 39
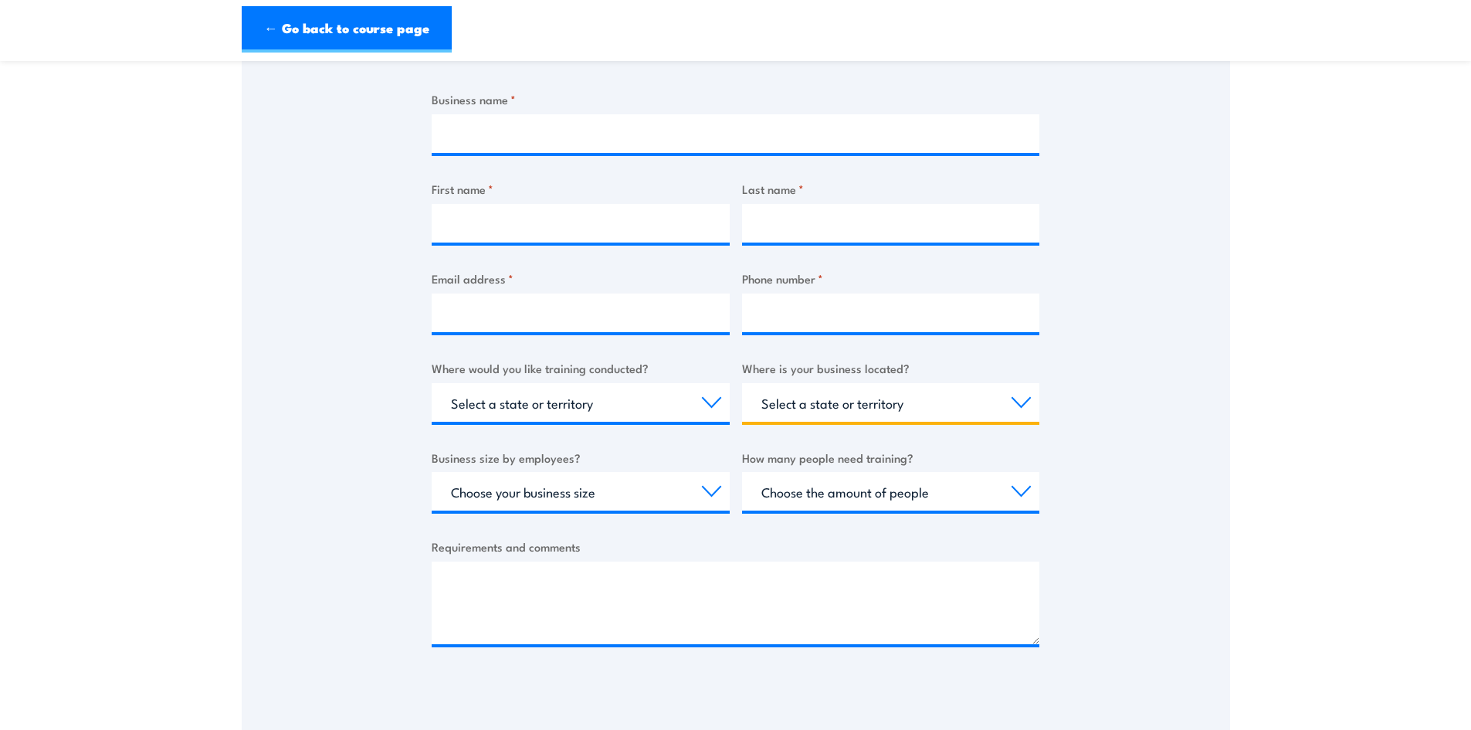
click at [790, 402] on select "Select a state or territory [GEOGRAPHIC_DATA] [GEOGRAPHIC_DATA] [GEOGRAPHIC_DAT…" at bounding box center [891, 402] width 298 height 39
select select "[GEOGRAPHIC_DATA]"
click at [742, 383] on select "Select a state or territory [GEOGRAPHIC_DATA] [GEOGRAPHIC_DATA] [GEOGRAPHIC_DAT…" at bounding box center [891, 402] width 298 height 39
click at [622, 498] on select "Choose your business size 1 to 19 20 to 199 200+" at bounding box center [581, 491] width 298 height 39
click at [331, 497] on div "Thank you for your interest in this course. Speak to our sales team for tailore…" at bounding box center [736, 303] width 988 height 771
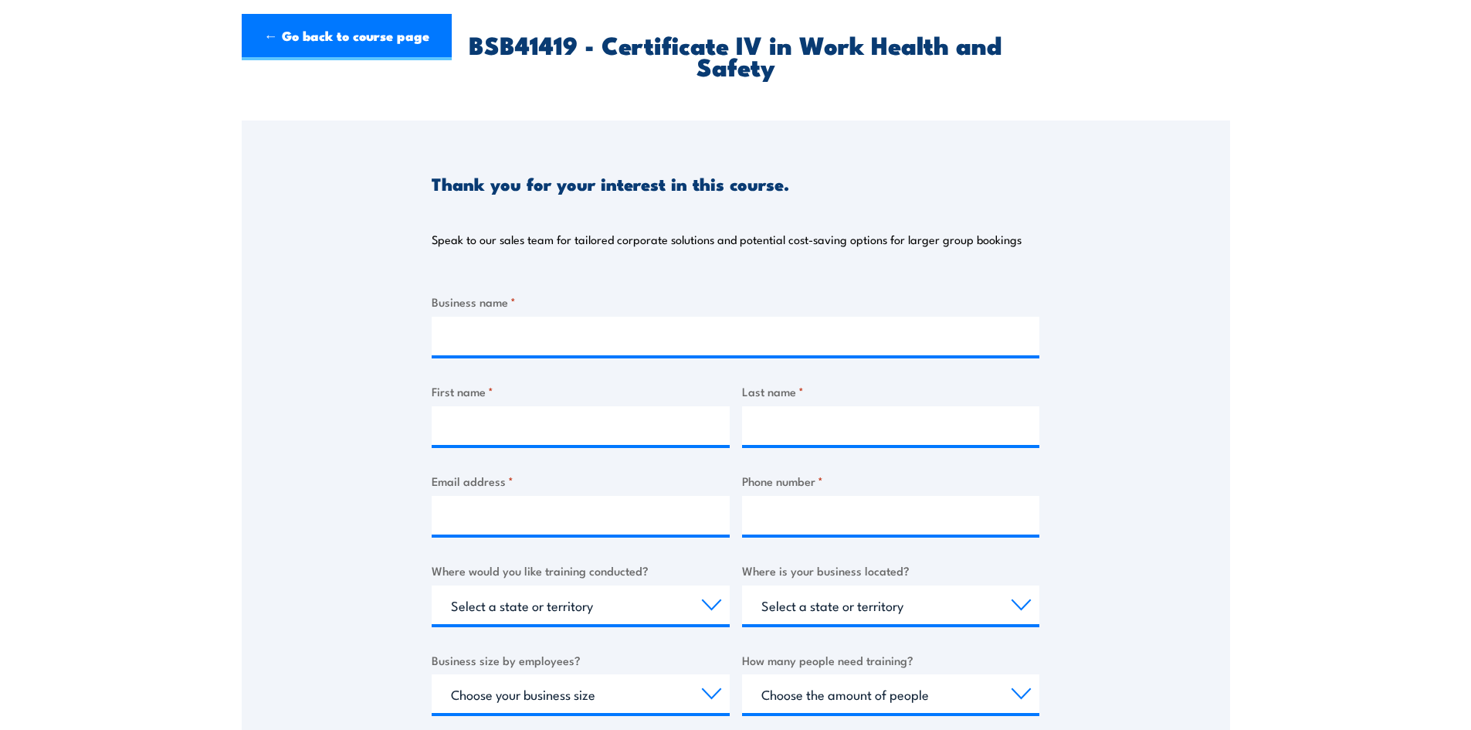
scroll to position [0, 0]
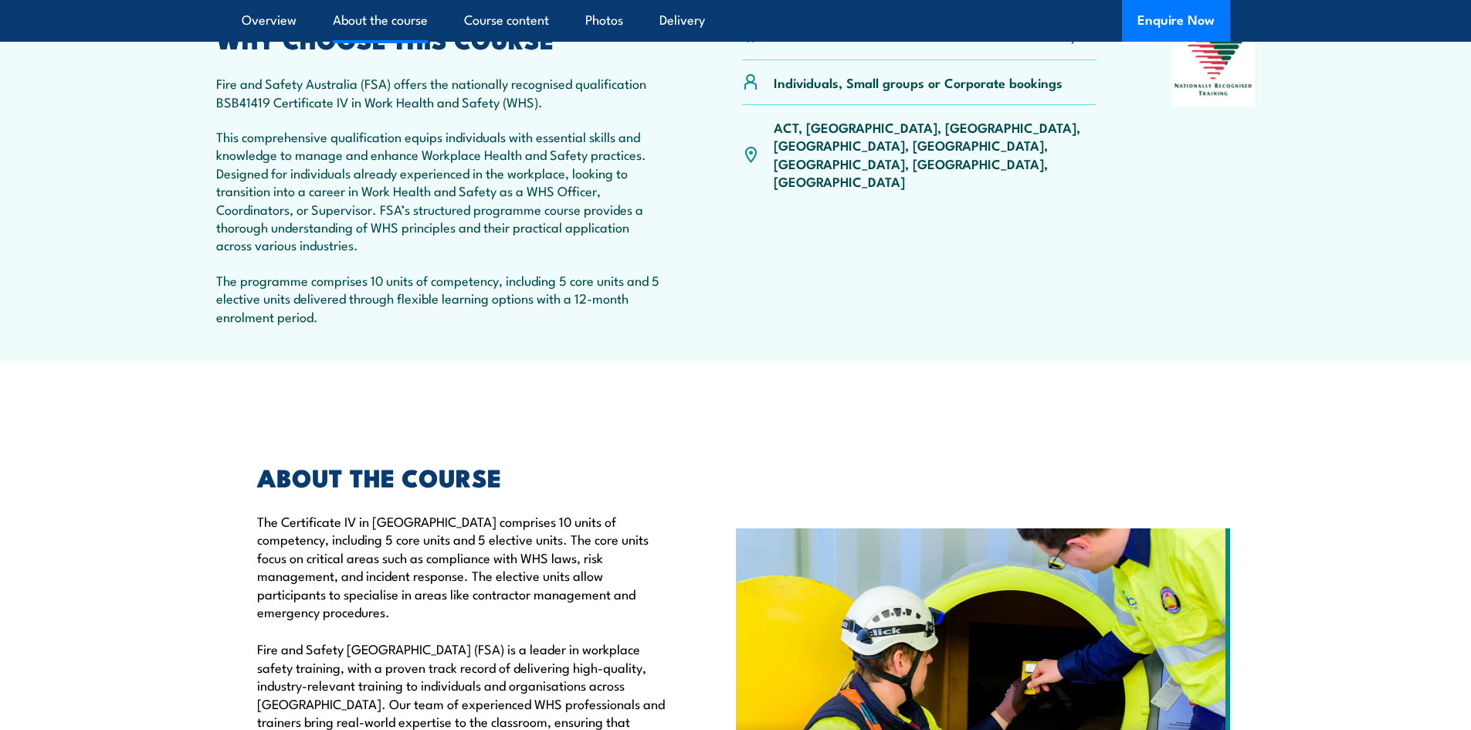
scroll to position [232, 0]
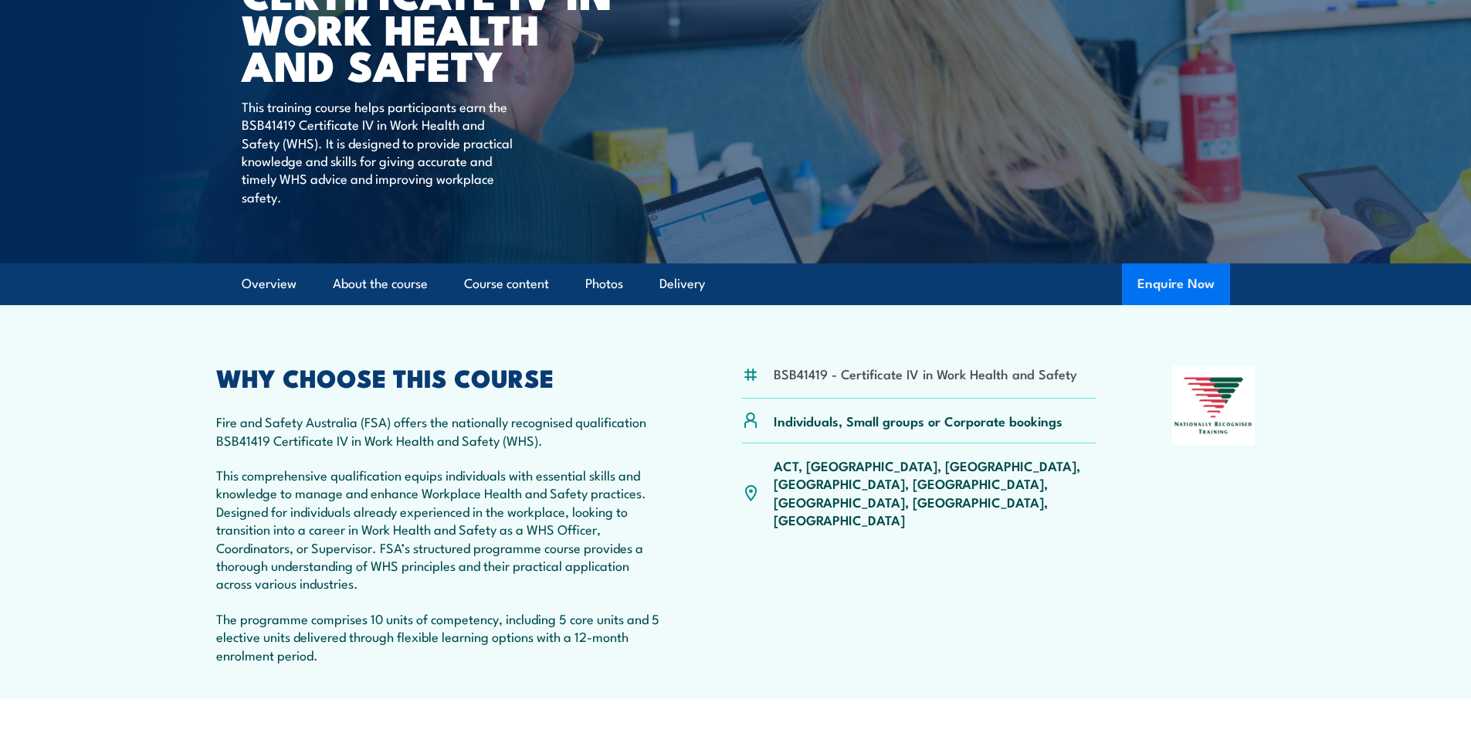
click at [1177, 283] on button "Enquire Now" at bounding box center [1176, 284] width 108 height 42
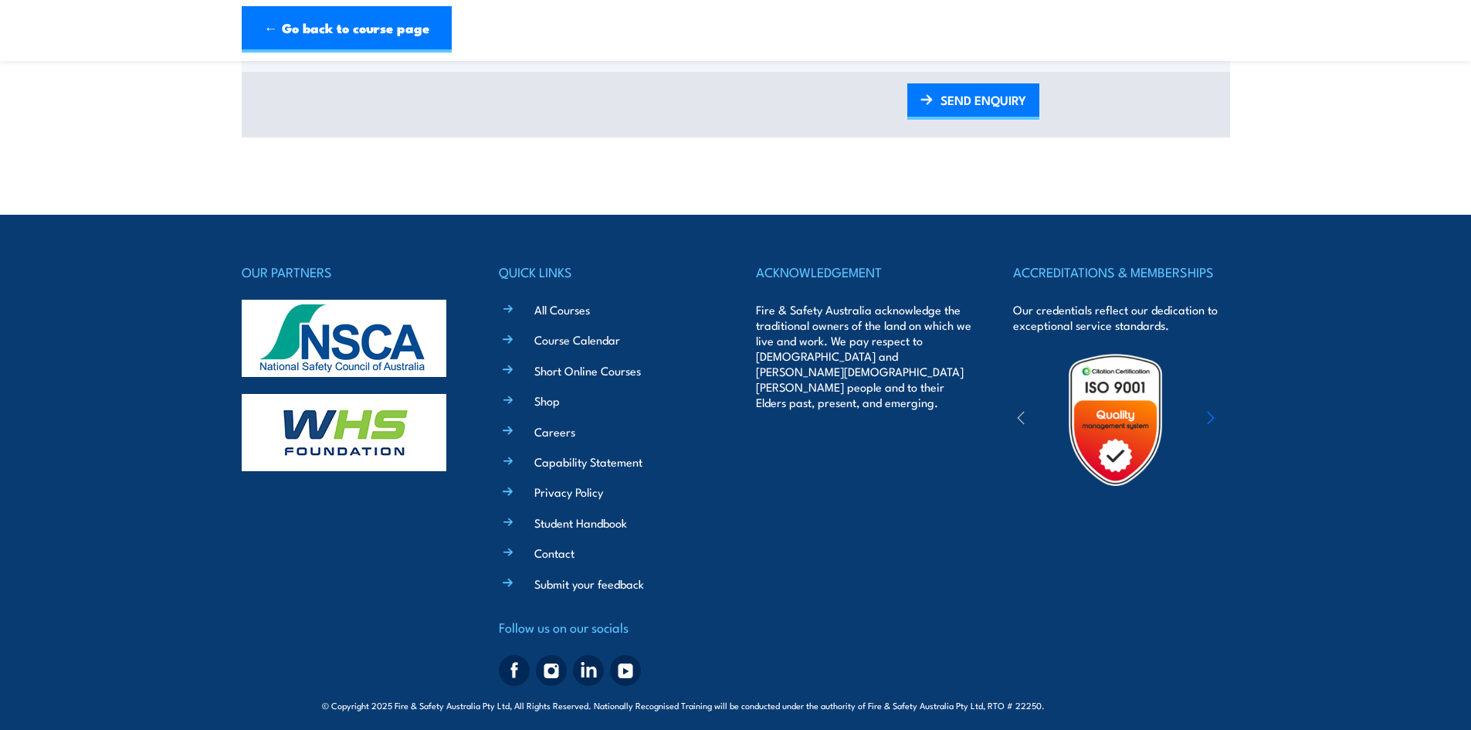
scroll to position [974, 0]
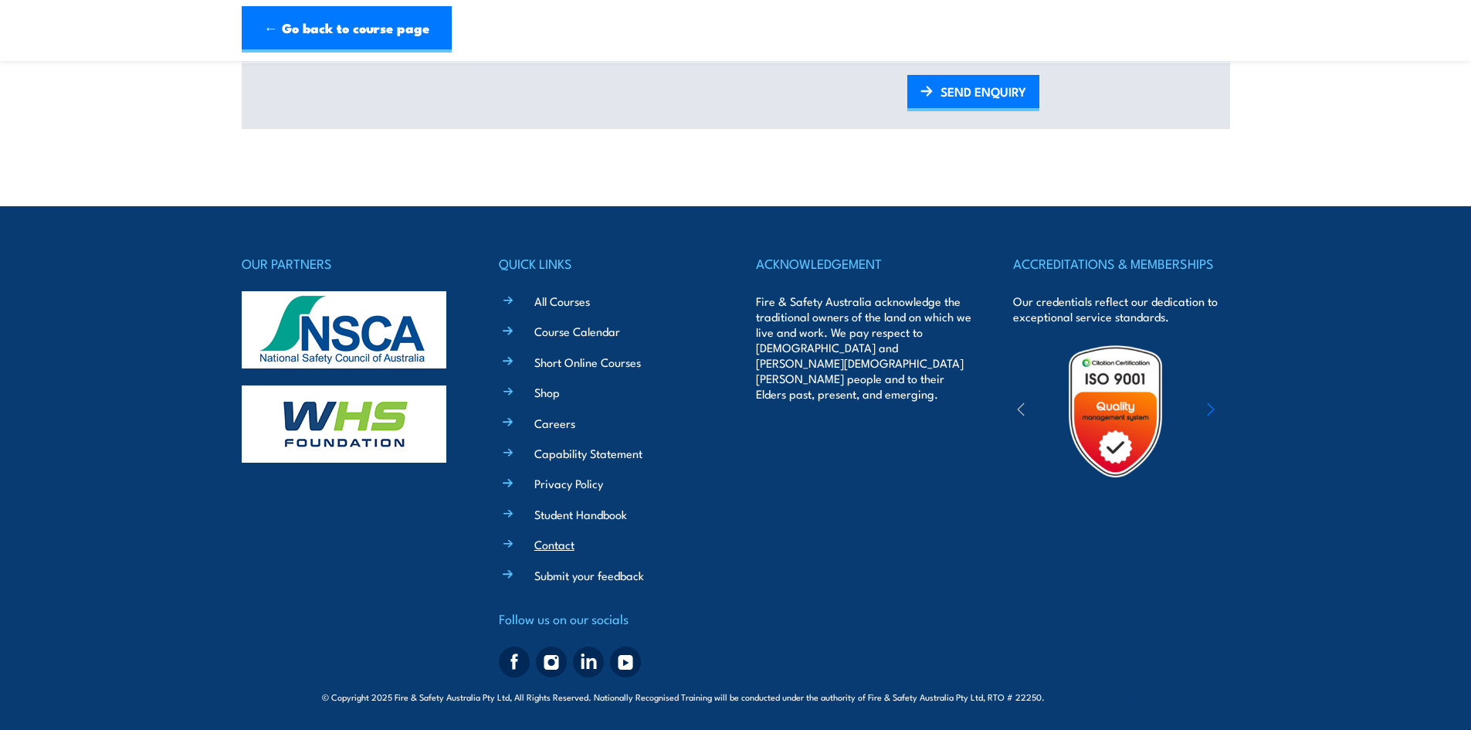
click at [554, 540] on link "Contact" at bounding box center [554, 544] width 40 height 16
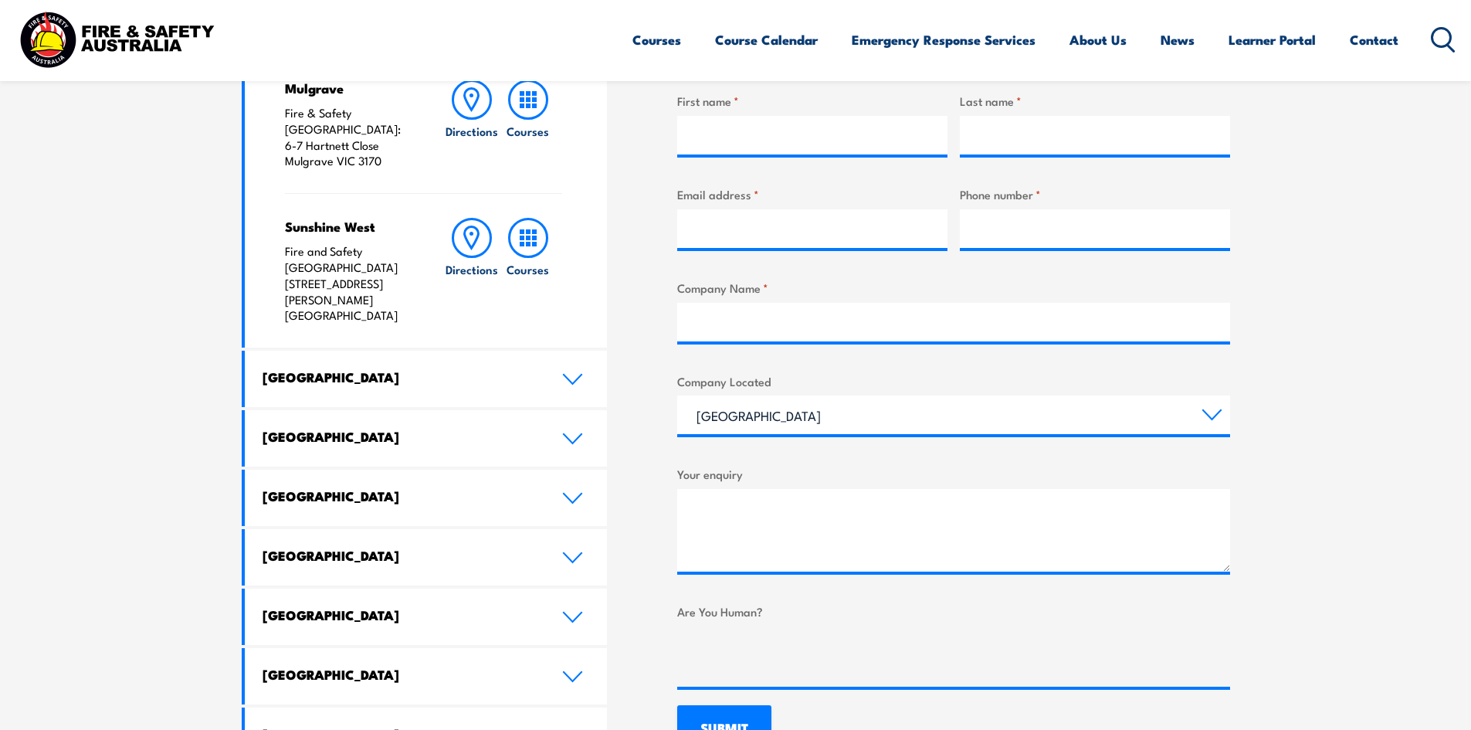
scroll to position [618, 0]
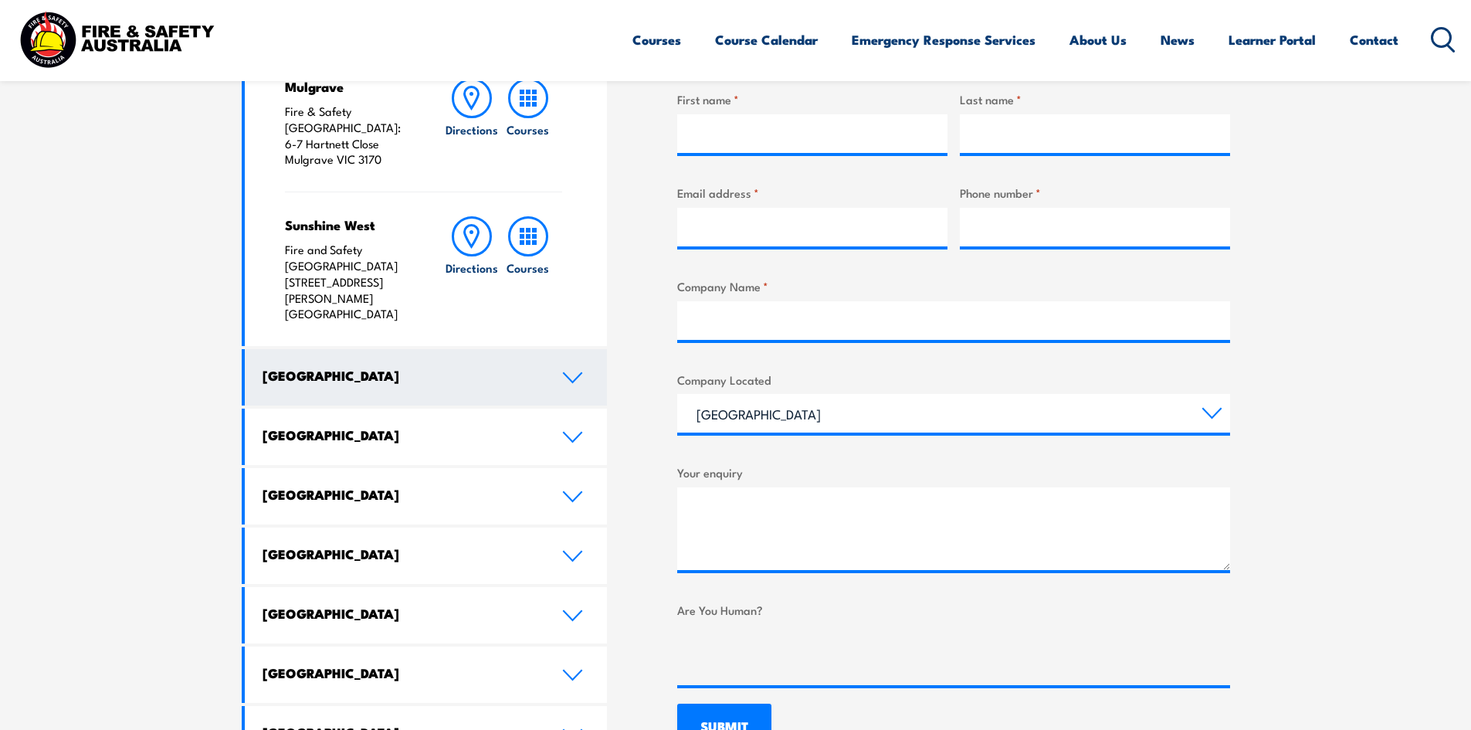
click at [307, 349] on link "[GEOGRAPHIC_DATA]" at bounding box center [426, 377] width 363 height 56
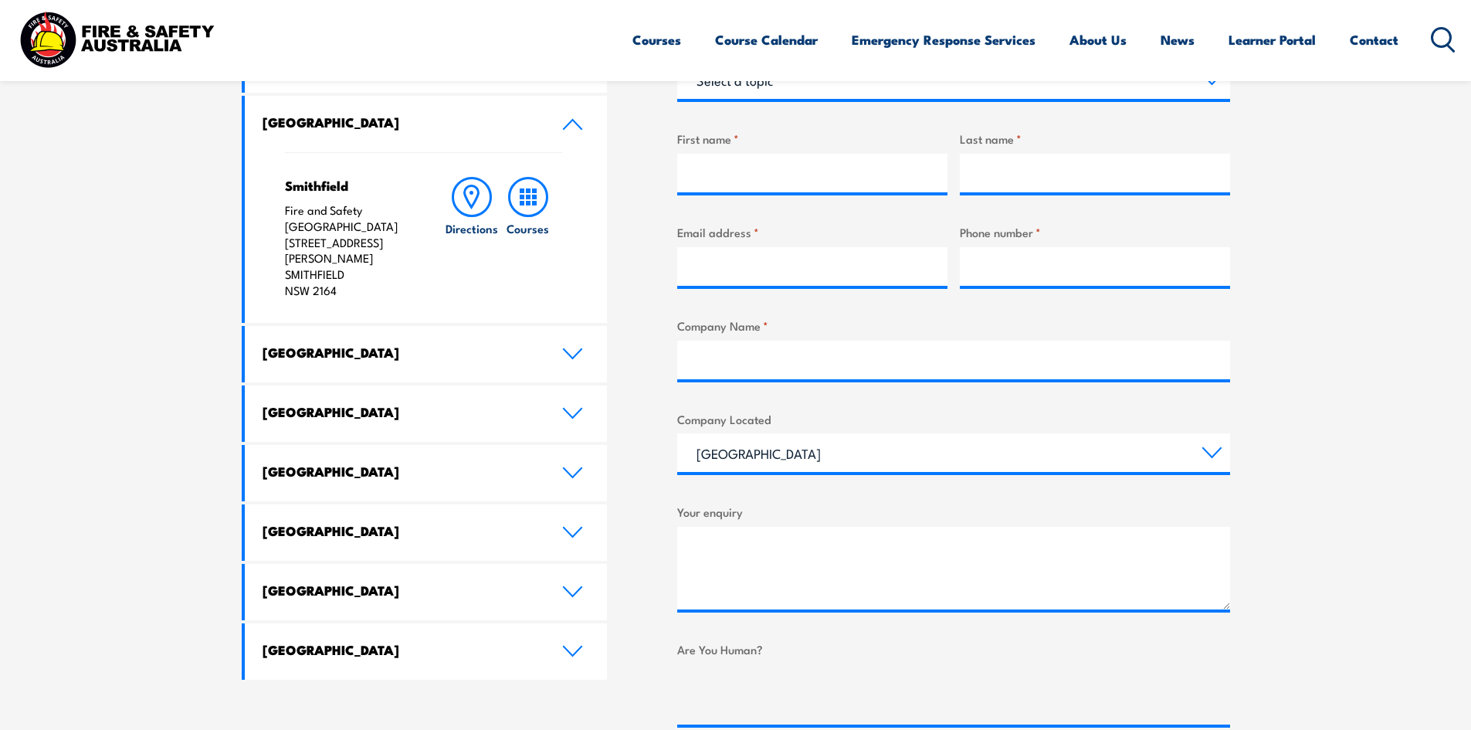
scroll to position [540, 0]
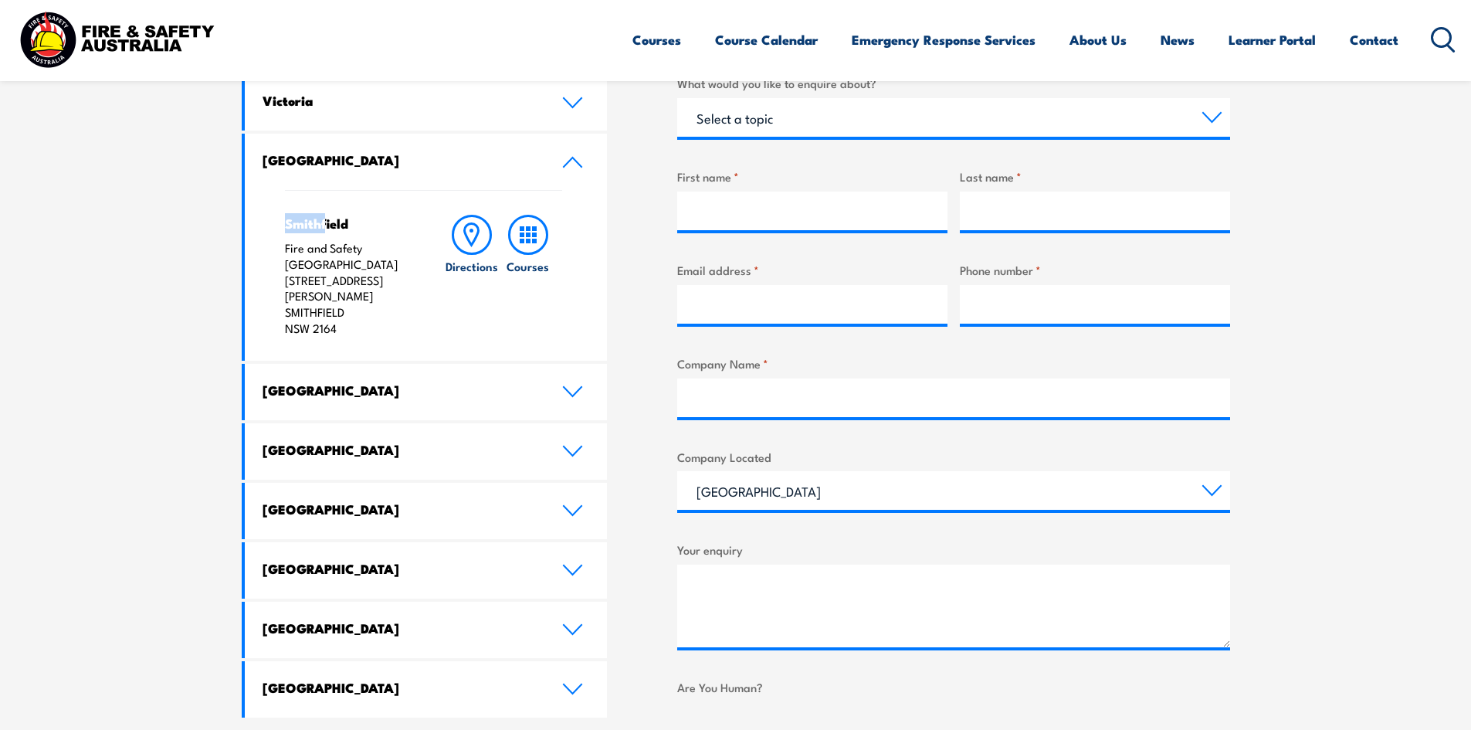
drag, startPoint x: 282, startPoint y: 225, endPoint x: 326, endPoint y: 224, distance: 44.0
click at [326, 224] on div "Smithfield Fire and Safety Australia [STREET_ADDRESS][PERSON_NAME] Directions C…" at bounding box center [426, 275] width 363 height 171
click at [452, 239] on icon at bounding box center [472, 235] width 40 height 40
